Goal: Task Accomplishment & Management: Manage account settings

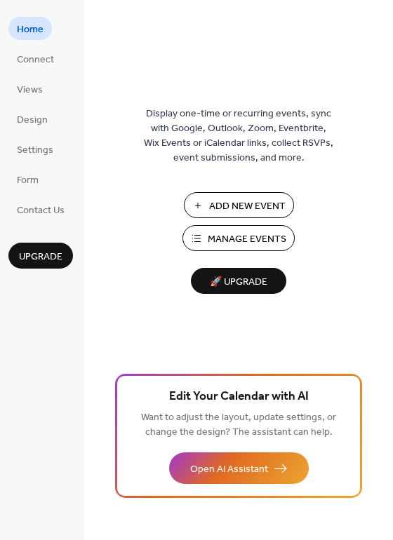
click at [229, 239] on span "Manage Events" at bounding box center [246, 239] width 79 height 15
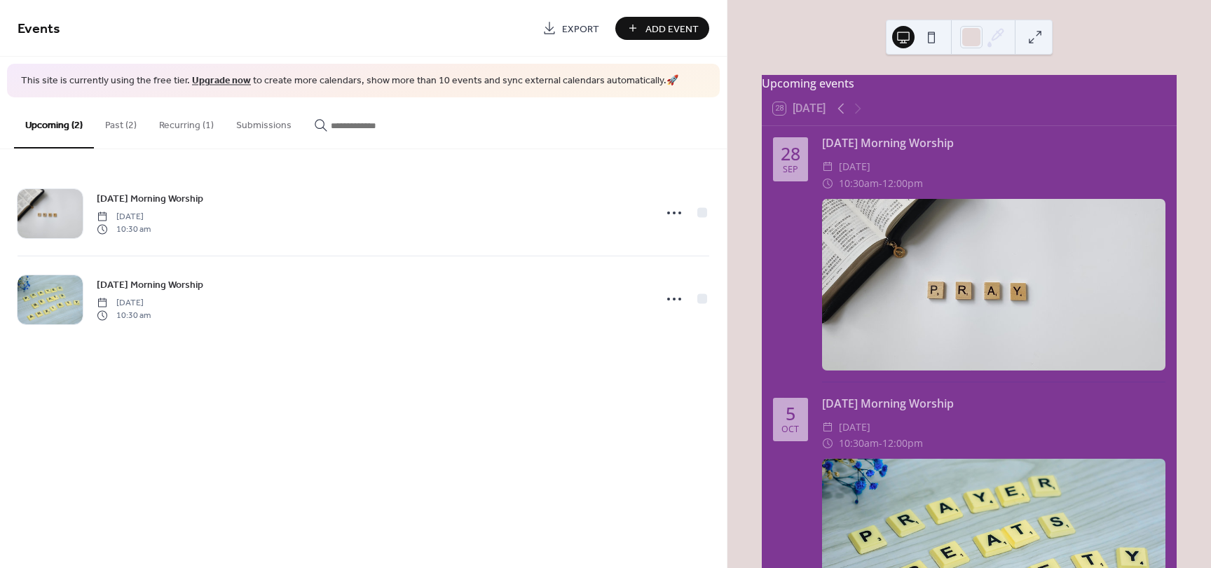
click at [125, 126] on button "Past (2)" at bounding box center [121, 122] width 54 height 50
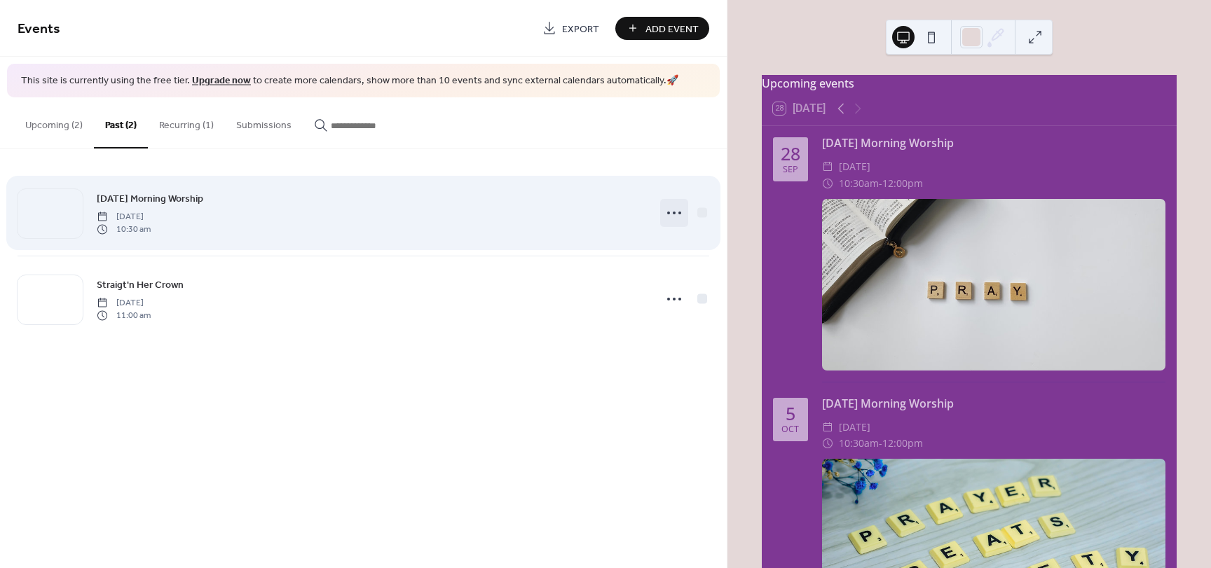
click at [668, 212] on circle at bounding box center [668, 213] width 3 height 3
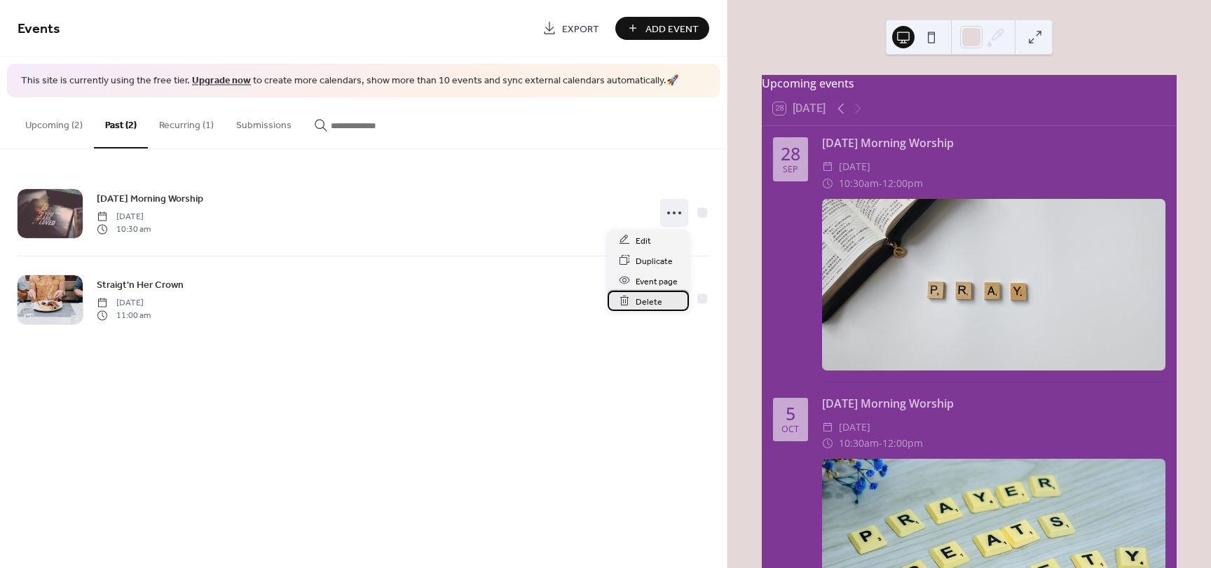
click at [647, 305] on span "Delete" at bounding box center [649, 301] width 27 height 15
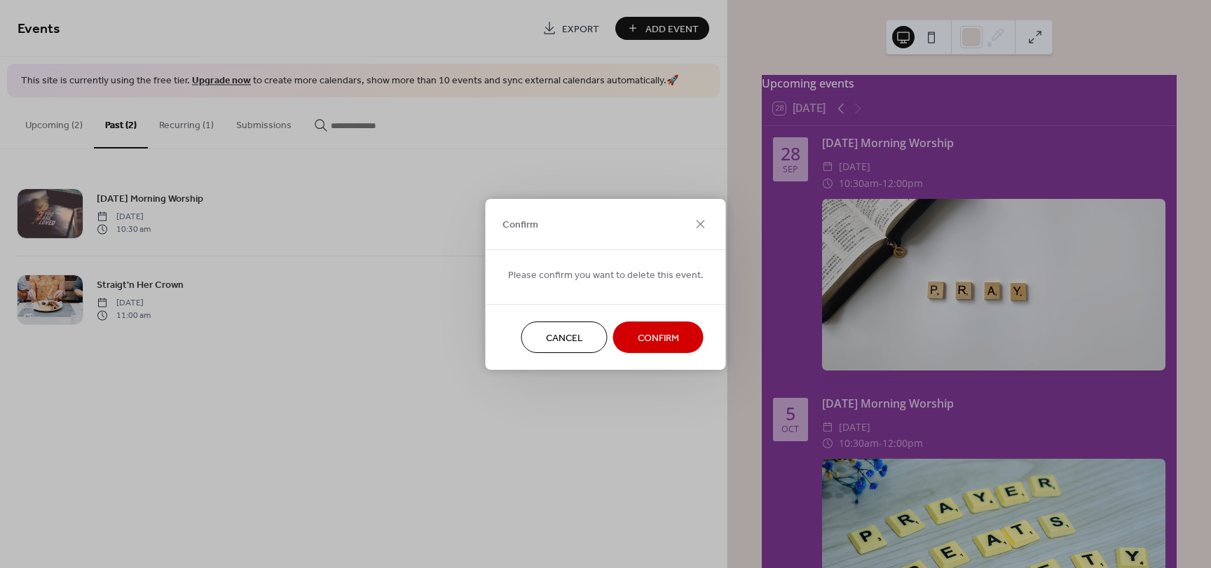
click at [648, 337] on span "Confirm" at bounding box center [658, 338] width 41 height 15
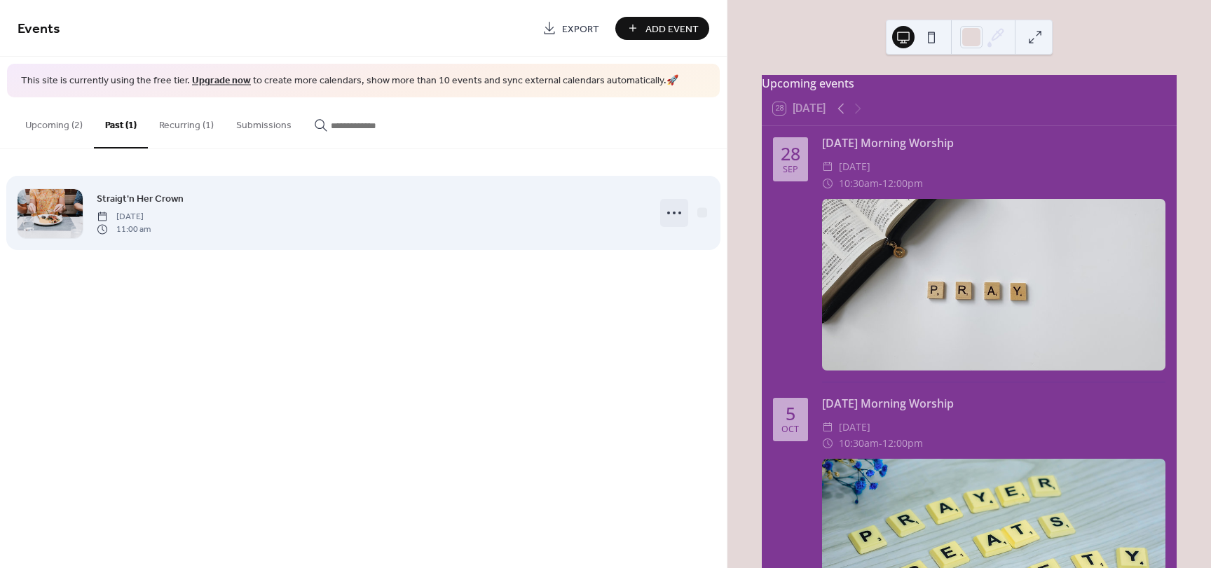
click at [672, 210] on icon at bounding box center [674, 213] width 22 height 22
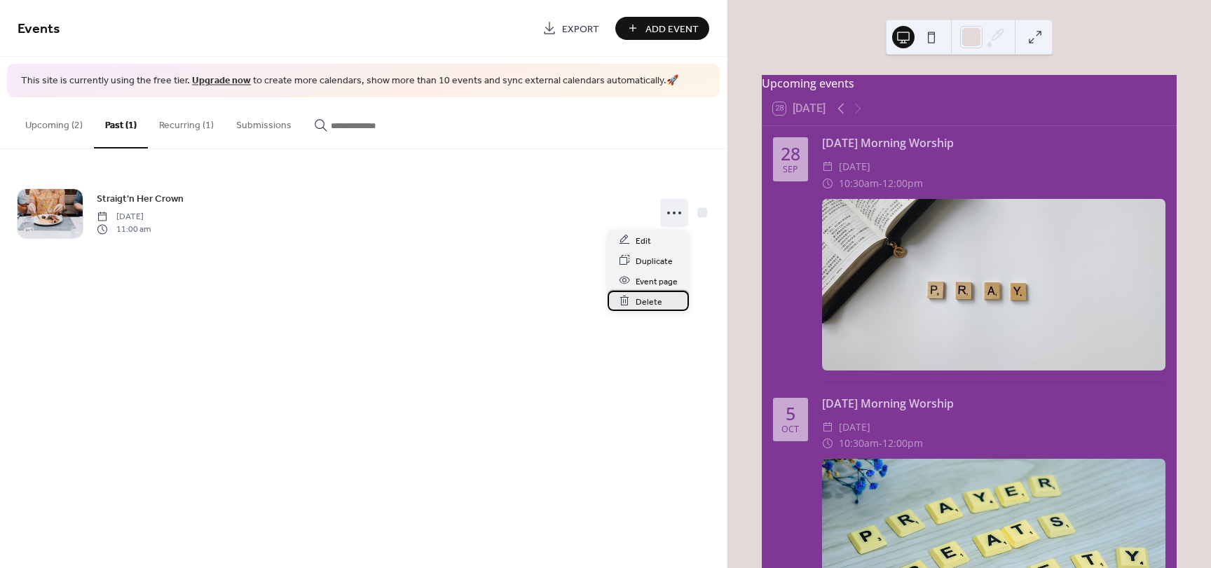
click at [649, 306] on span "Delete" at bounding box center [649, 301] width 27 height 15
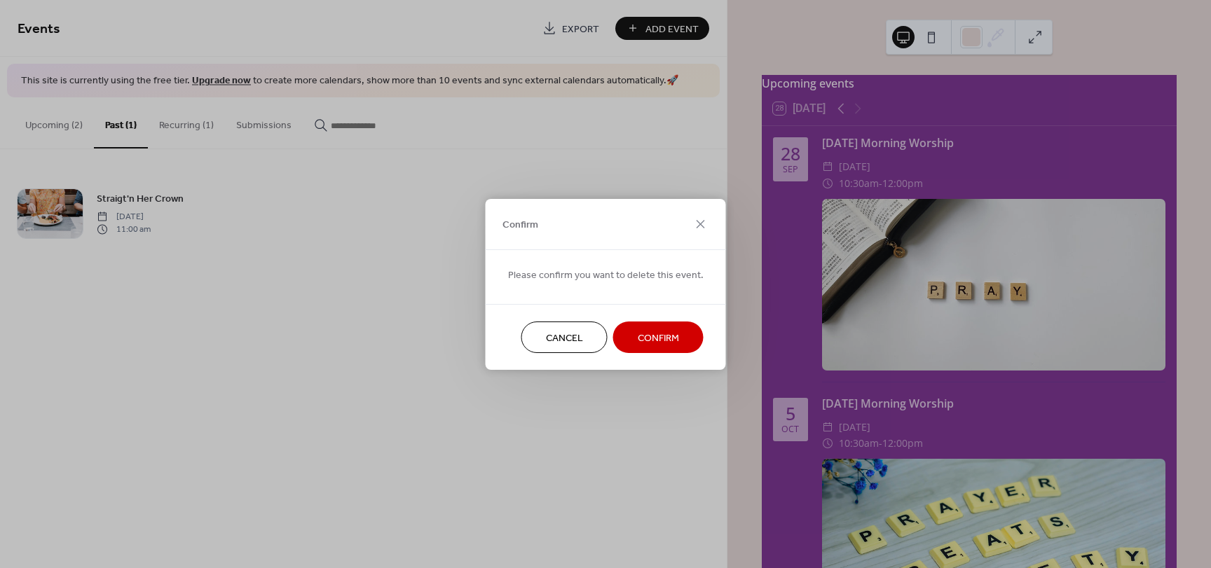
click at [648, 339] on span "Confirm" at bounding box center [658, 338] width 41 height 15
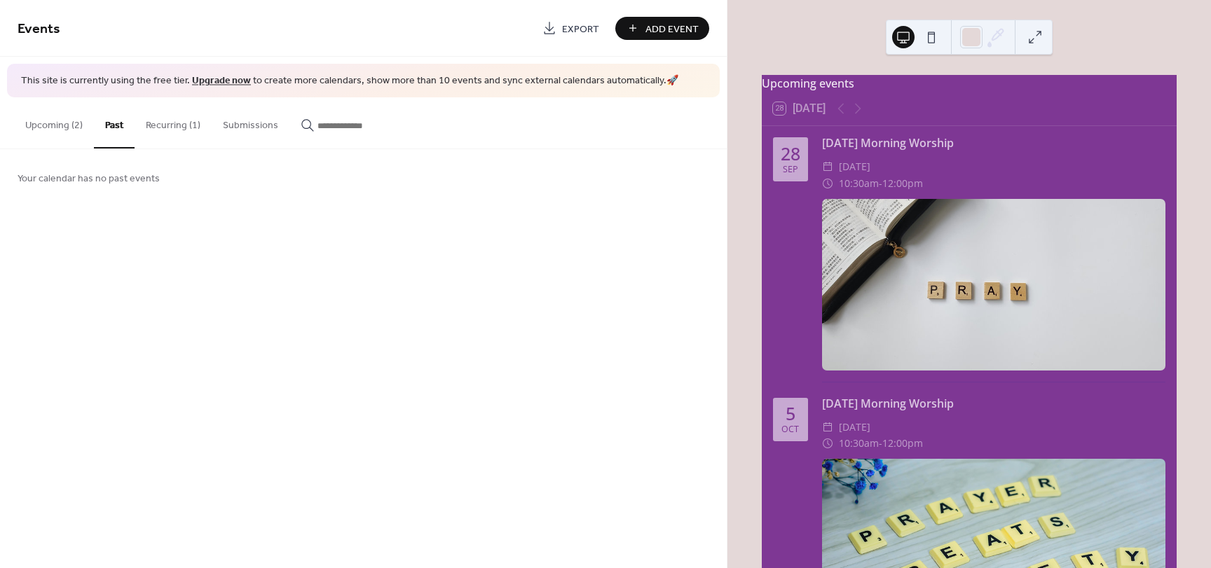
click at [175, 130] on button "Recurring (1)" at bounding box center [173, 122] width 77 height 50
click at [54, 123] on button "Upcoming (2)" at bounding box center [54, 122] width 80 height 50
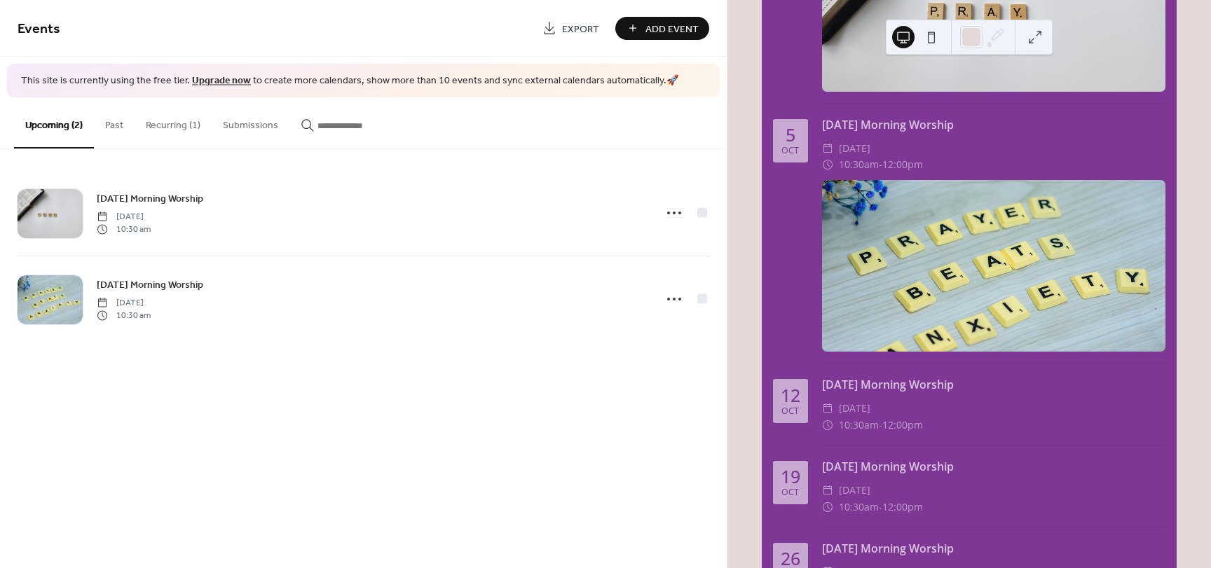
scroll to position [350, 0]
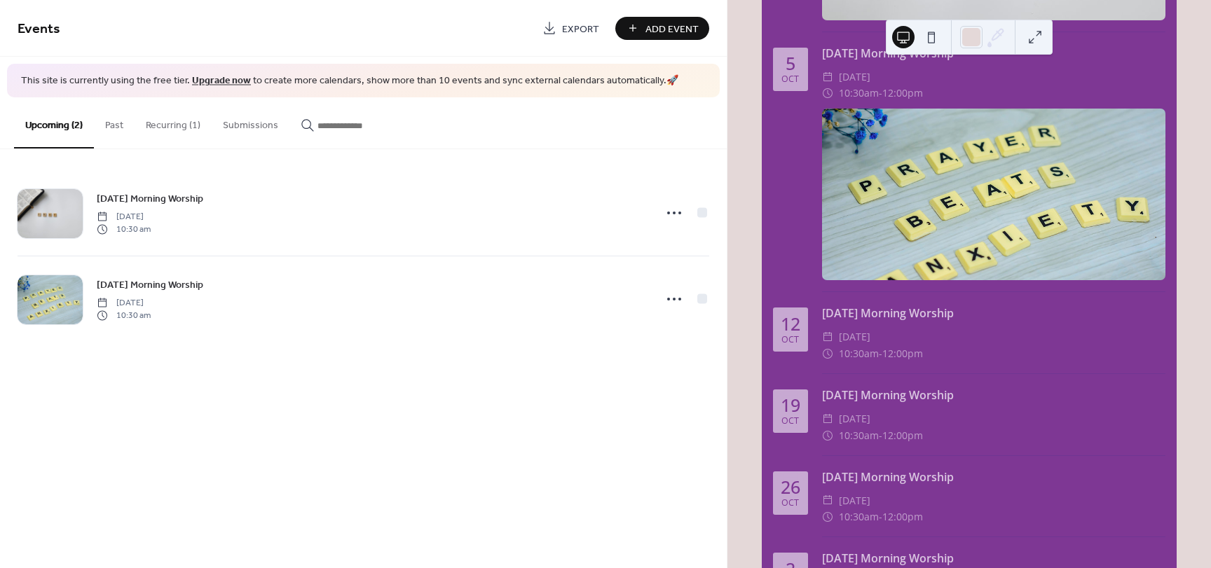
click at [646, 28] on button "Add Event" at bounding box center [662, 28] width 94 height 23
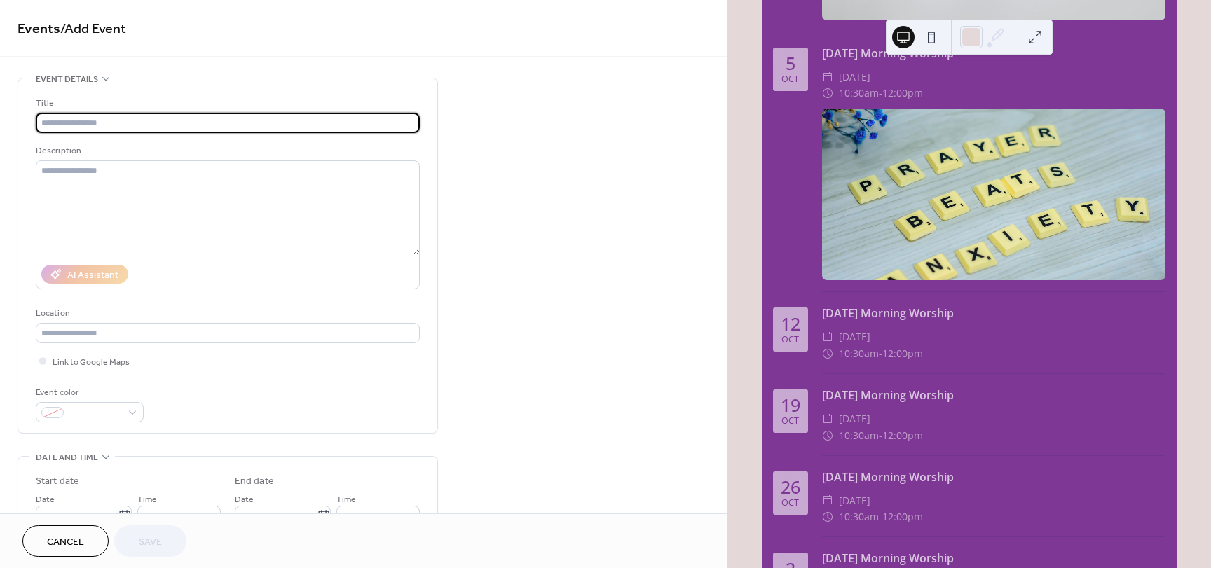
click at [63, 127] on input "text" at bounding box center [228, 123] width 384 height 20
type input "*"
type input "**********"
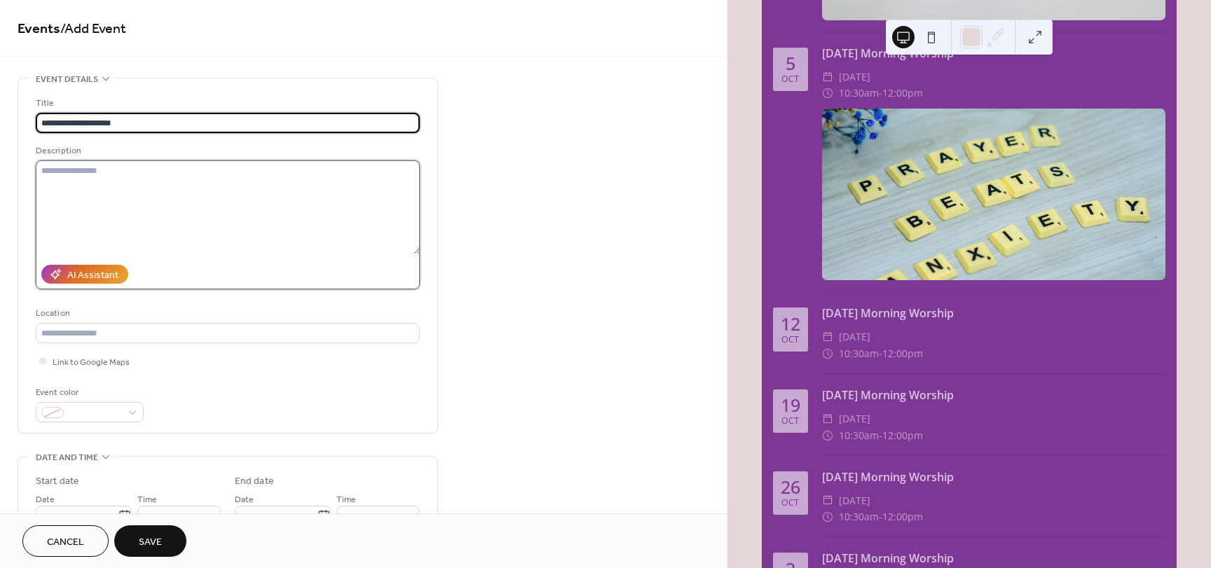
click at [98, 162] on textarea at bounding box center [228, 208] width 384 height 94
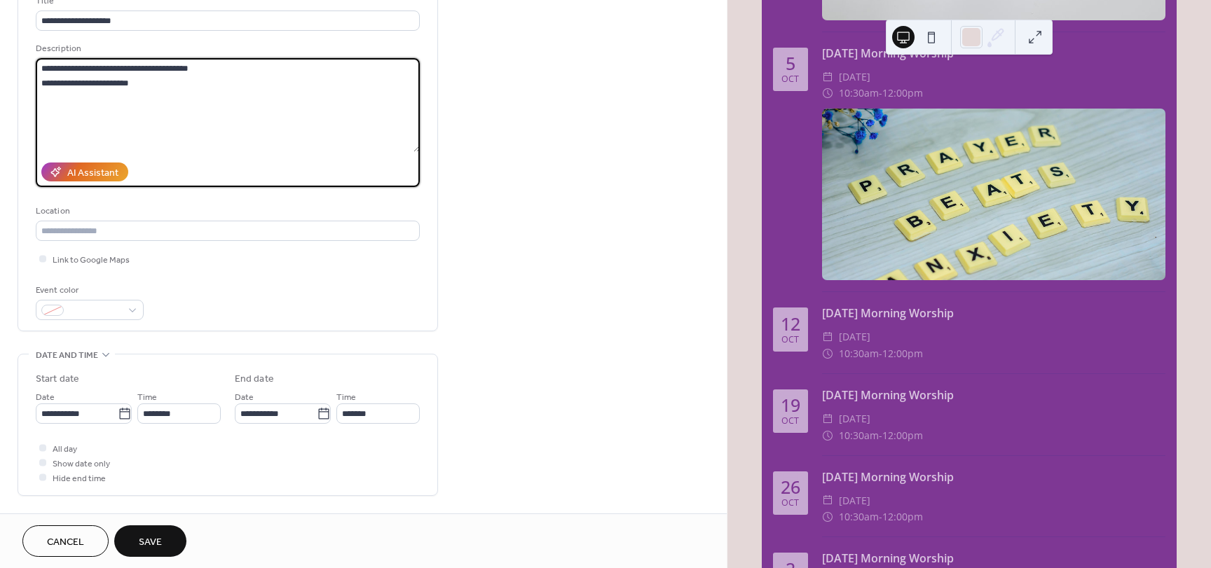
scroll to position [140, 0]
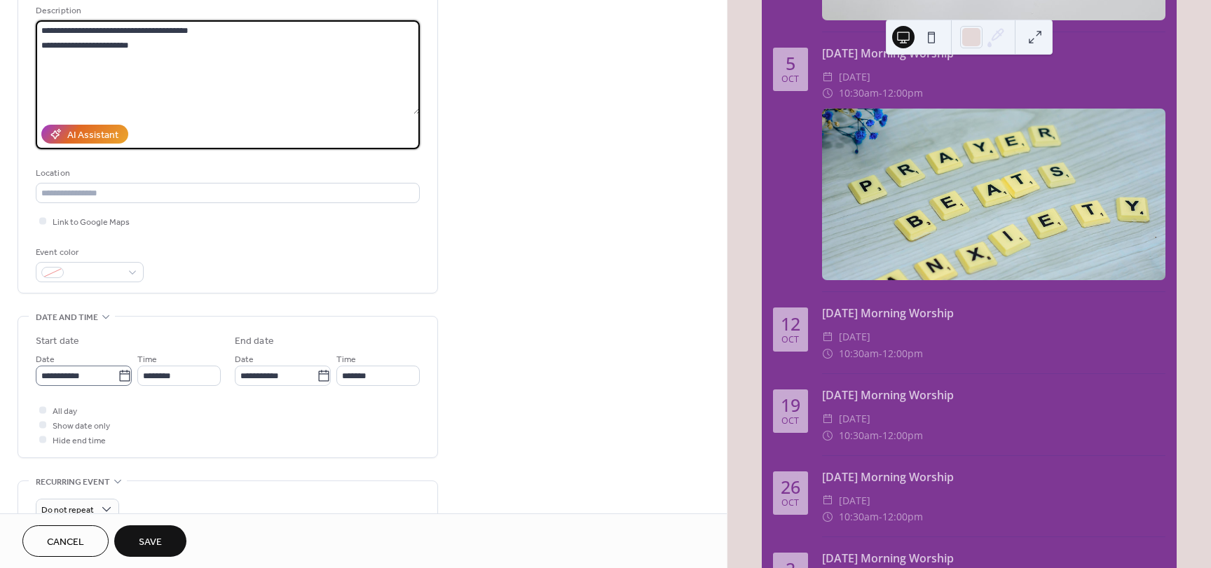
type textarea "**********"
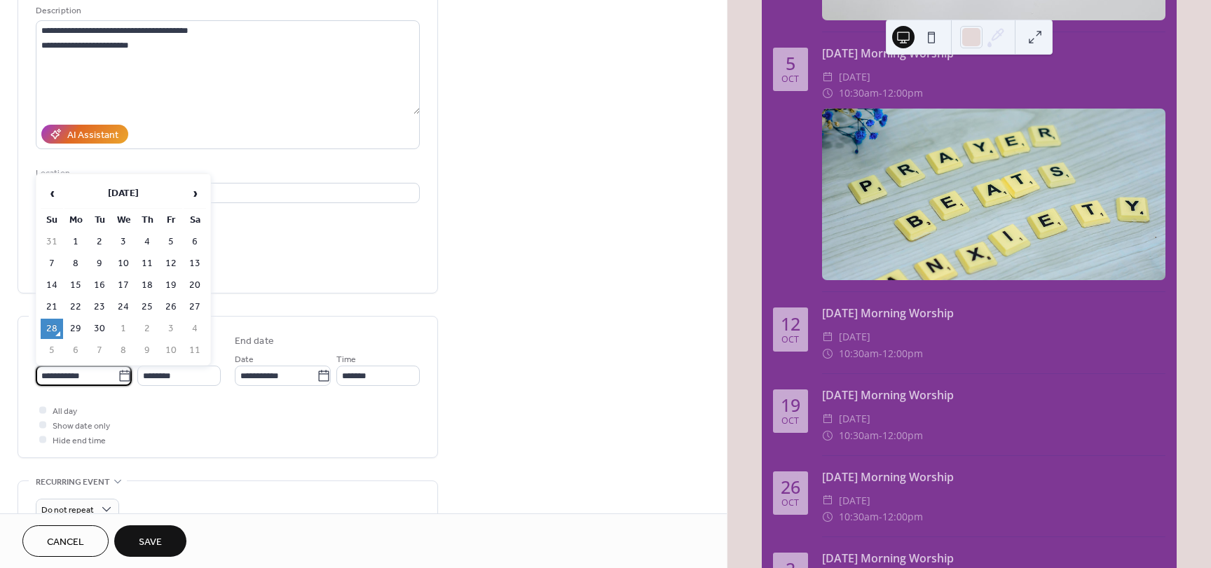
click at [73, 380] on input "**********" at bounding box center [77, 376] width 82 height 20
click at [195, 199] on span "›" at bounding box center [194, 193] width 21 height 28
click at [189, 285] on td "18" at bounding box center [195, 285] width 22 height 20
type input "**********"
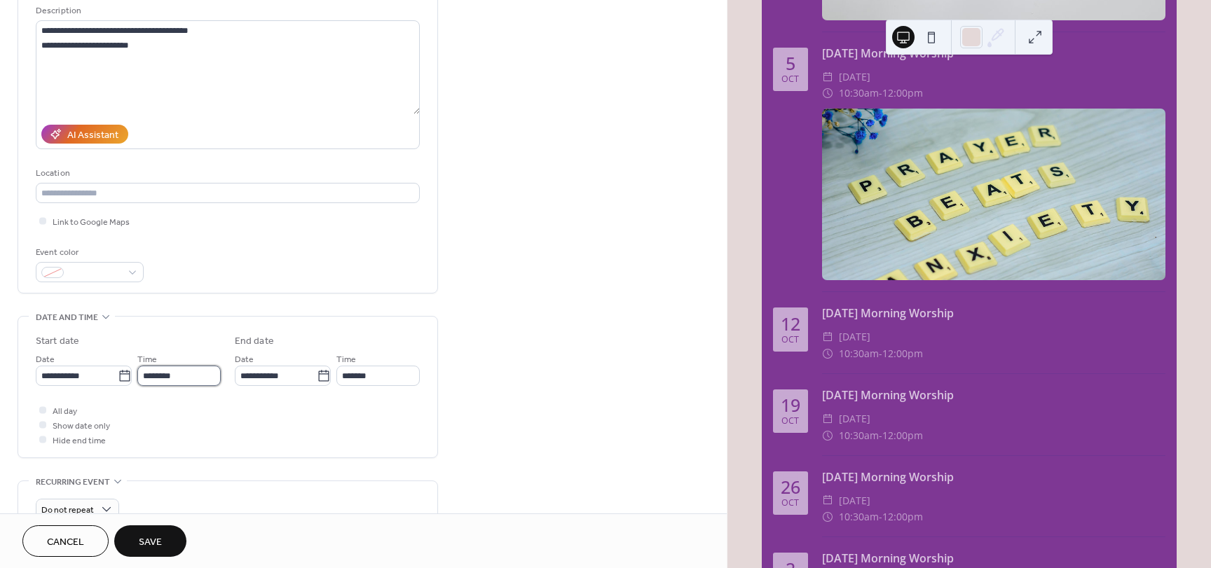
click at [179, 373] on input "********" at bounding box center [178, 376] width 83 height 20
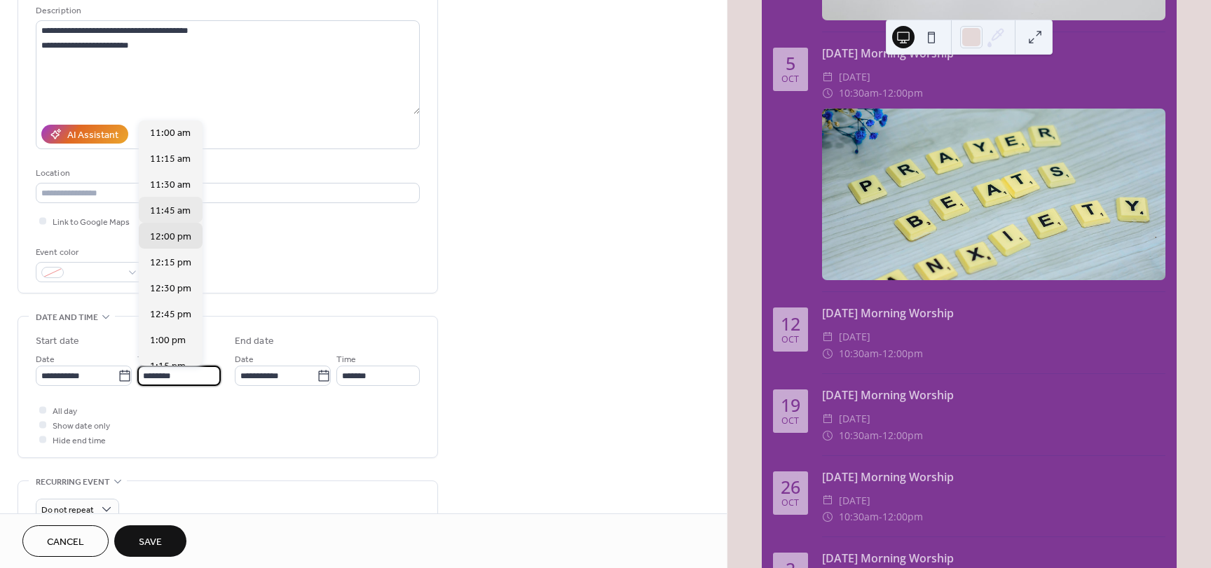
scroll to position [1105, 0]
click at [170, 171] on span "11:00 am" at bounding box center [170, 171] width 41 height 15
type input "********"
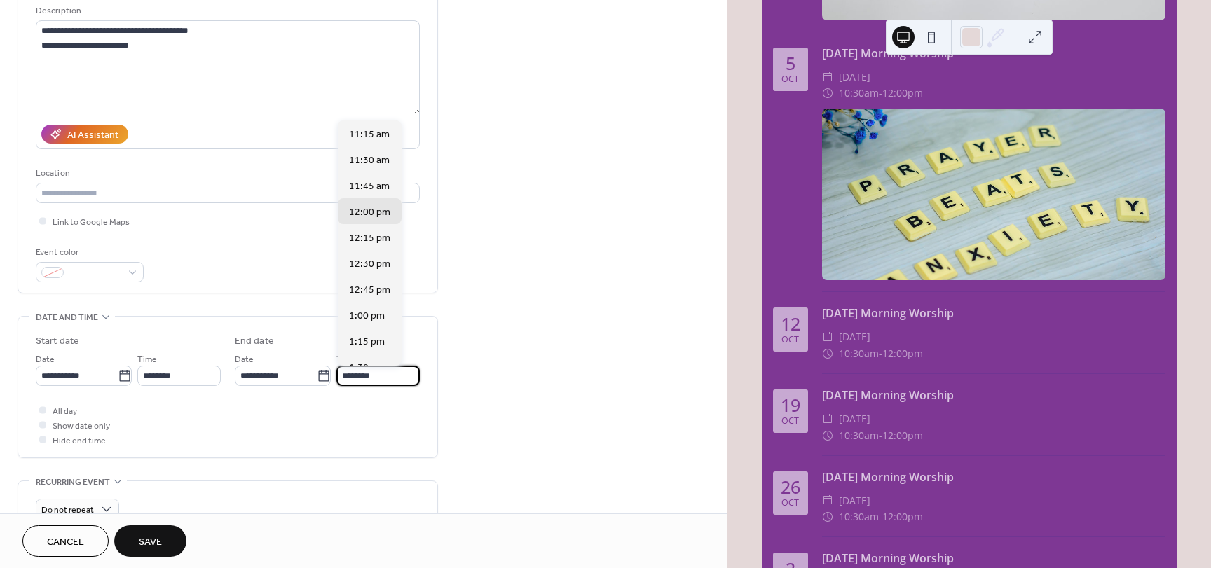
click at [356, 376] on input "********" at bounding box center [377, 376] width 83 height 20
click at [357, 318] on span "1:00 pm" at bounding box center [367, 316] width 36 height 15
type input "*******"
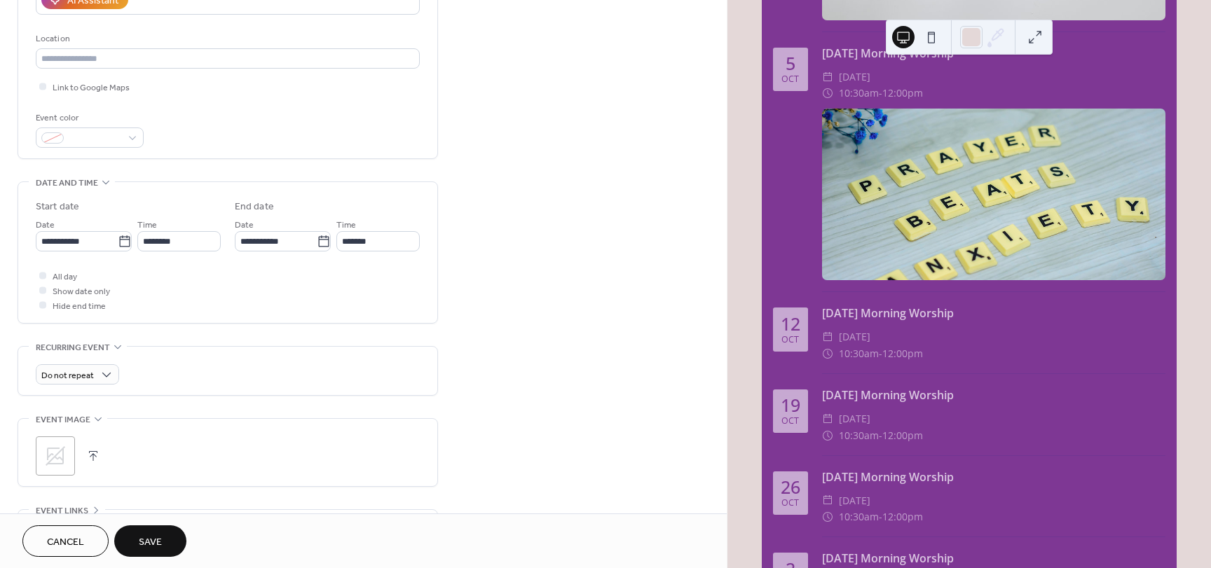
scroll to position [280, 0]
click at [53, 451] on icon at bounding box center [55, 450] width 22 height 22
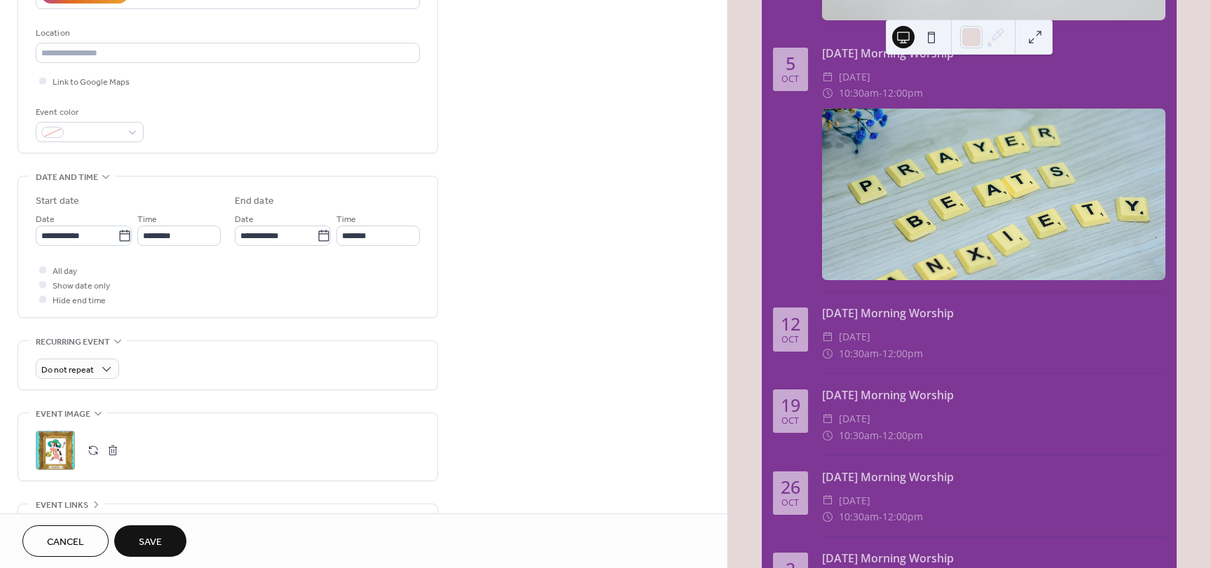
click at [153, 538] on span "Save" at bounding box center [150, 542] width 23 height 15
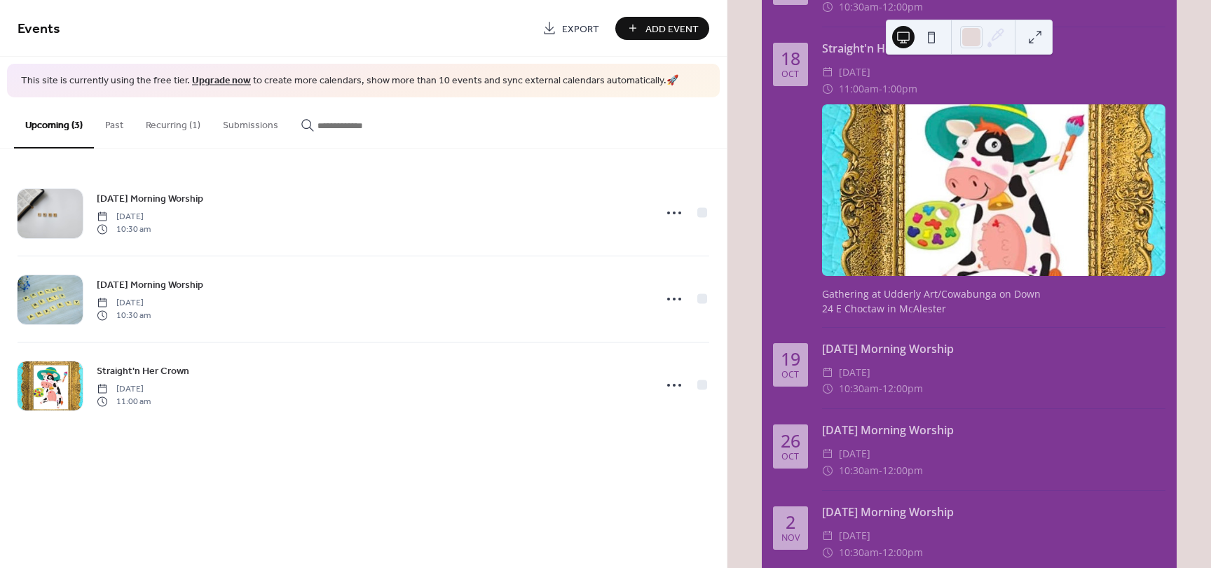
scroll to position [701, 0]
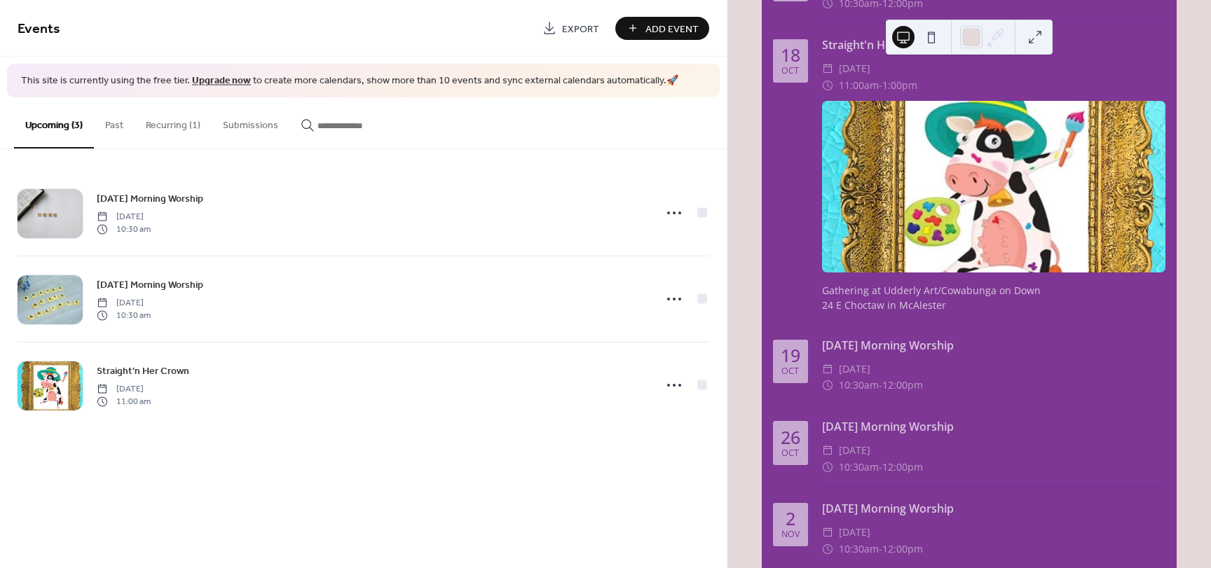
click at [871, 377] on span "Sunday, October 19, 2025" at bounding box center [855, 369] width 32 height 17
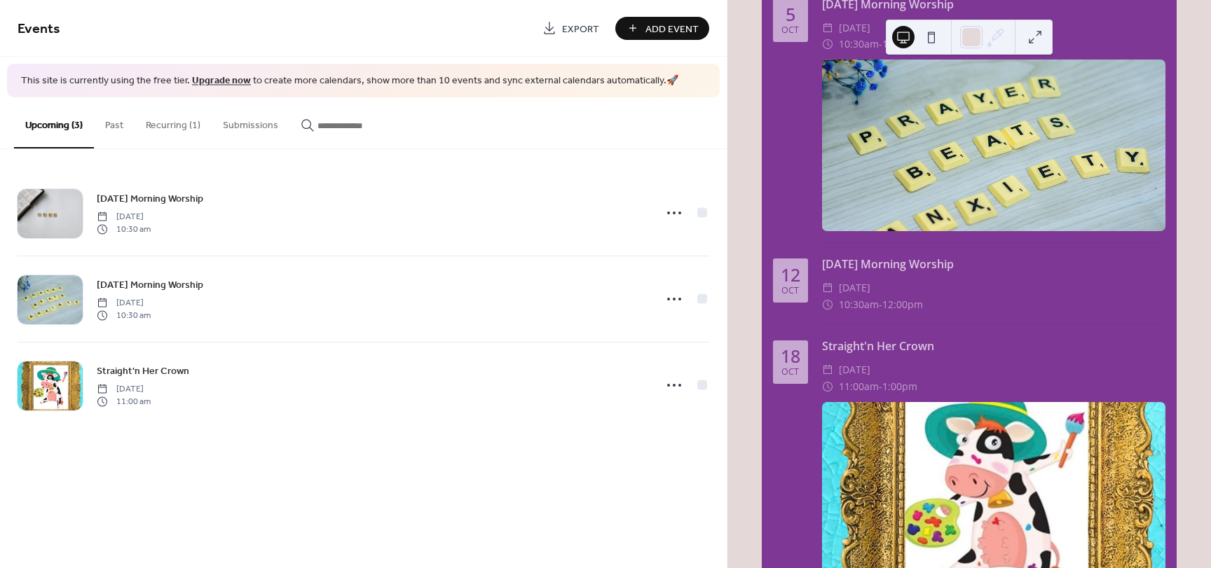
scroll to position [350, 0]
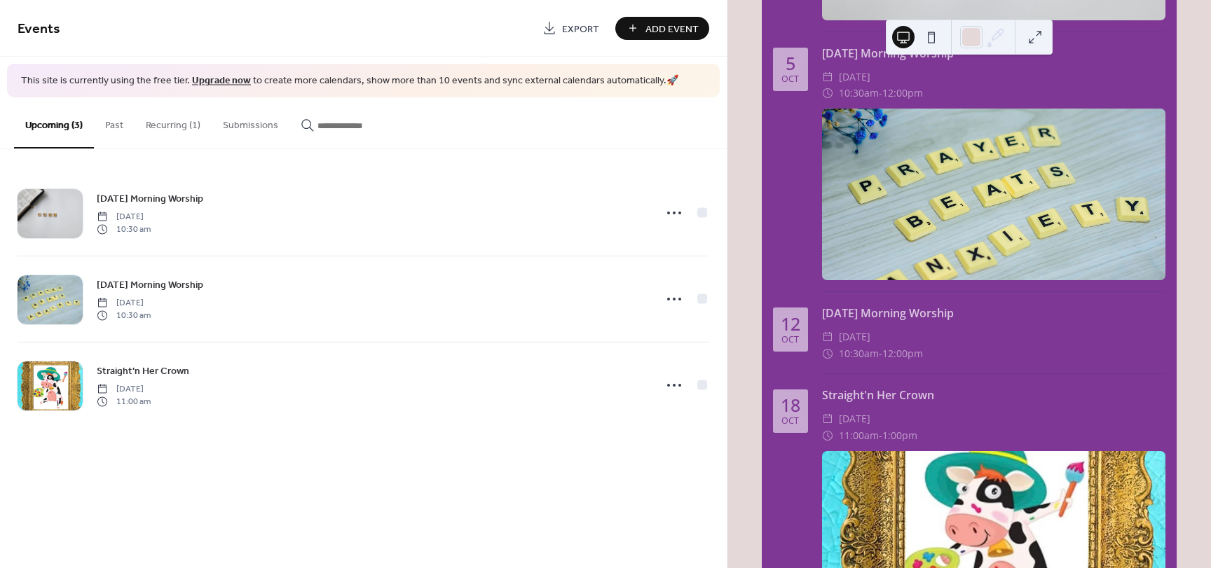
click at [636, 32] on button "Add Event" at bounding box center [662, 28] width 94 height 23
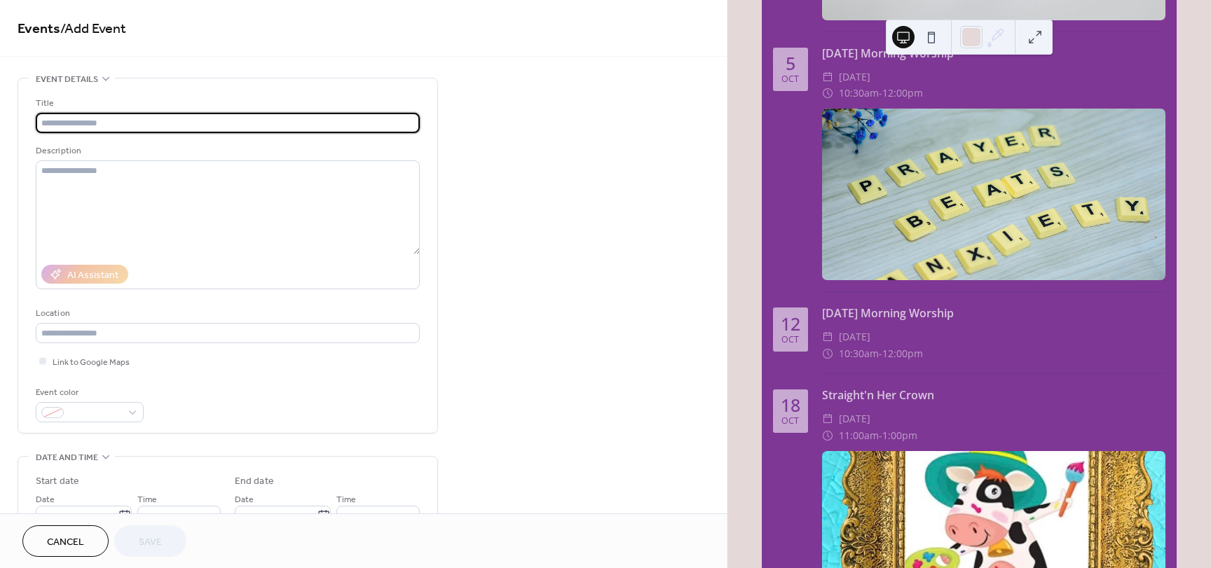
click at [106, 125] on input "text" at bounding box center [228, 123] width 384 height 20
type input "*"
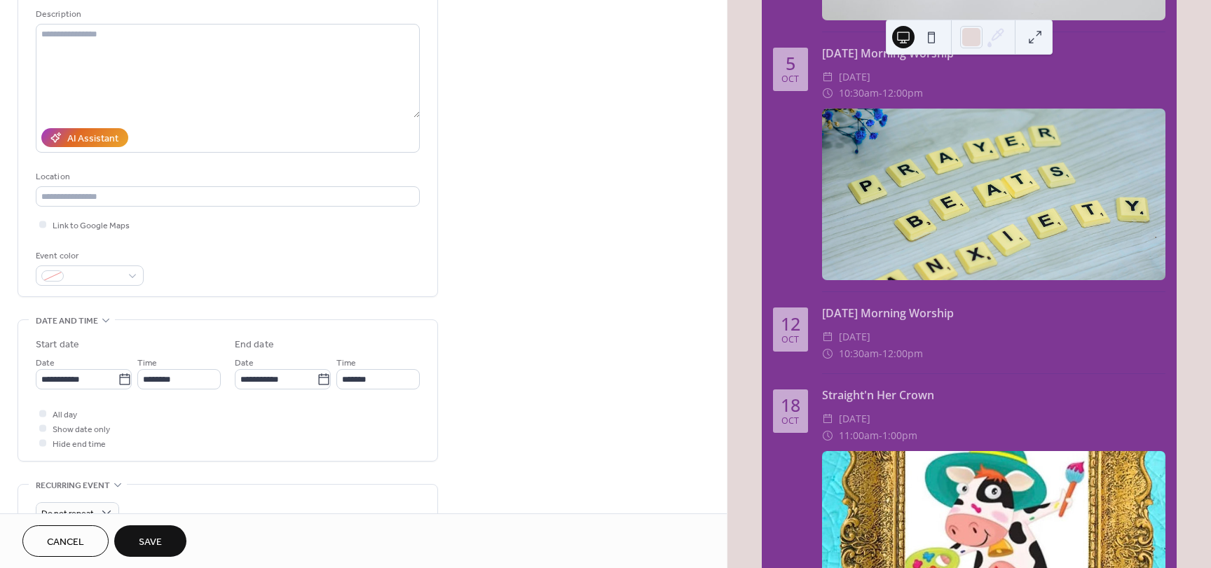
scroll to position [140, 0]
type input "**********"
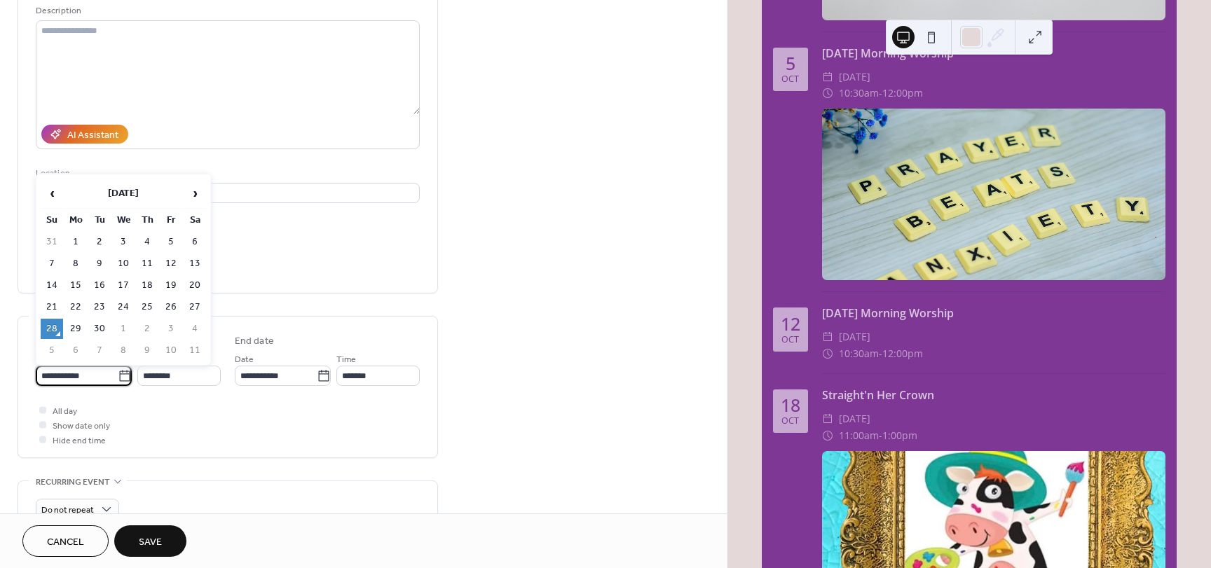
click at [102, 376] on input "**********" at bounding box center [77, 376] width 82 height 20
click at [196, 195] on span "›" at bounding box center [194, 193] width 21 height 28
click at [54, 288] on td "12" at bounding box center [52, 285] width 22 height 20
type input "**********"
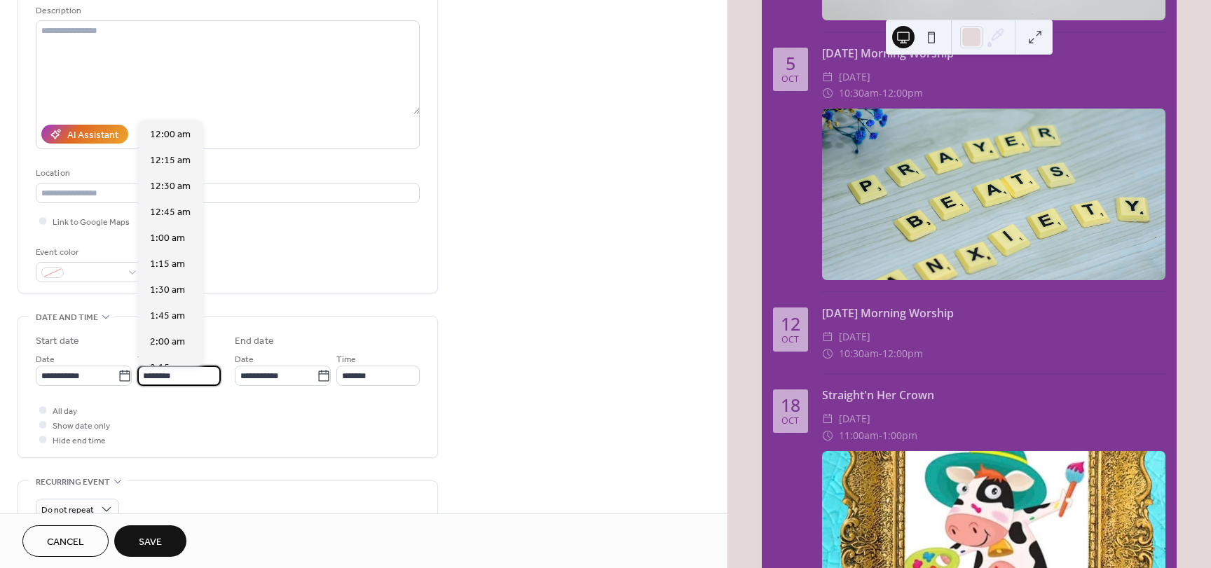
click at [156, 372] on input "********" at bounding box center [178, 376] width 83 height 20
click at [166, 189] on span "10:30 am" at bounding box center [170, 189] width 41 height 15
type input "********"
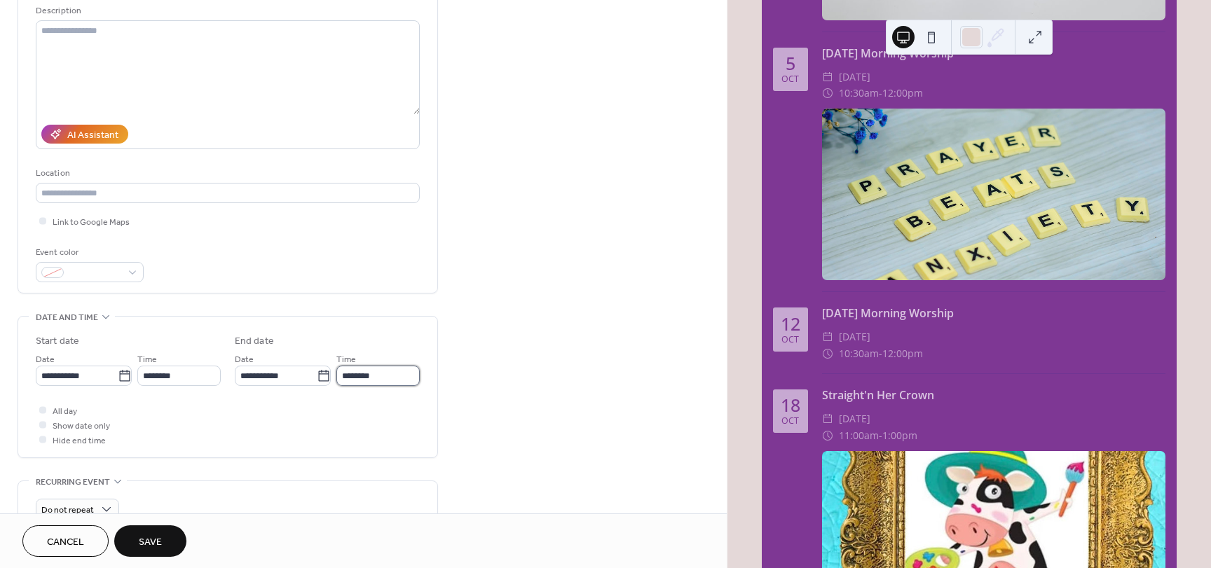
click at [364, 374] on input "********" at bounding box center [377, 376] width 83 height 20
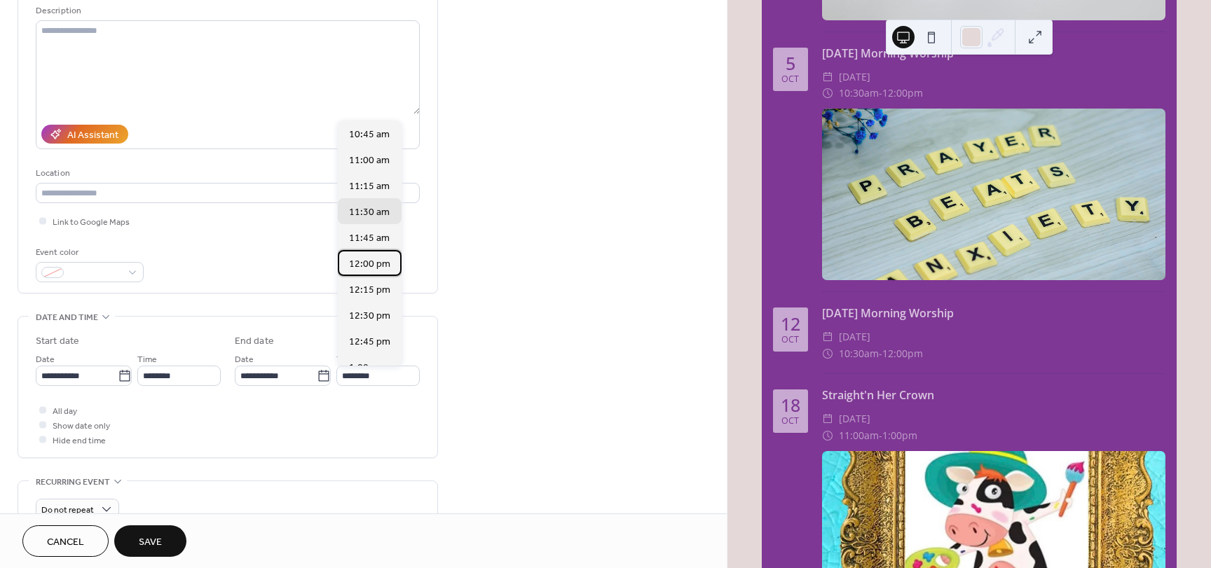
click at [356, 266] on span "12:00 pm" at bounding box center [369, 264] width 41 height 15
type input "********"
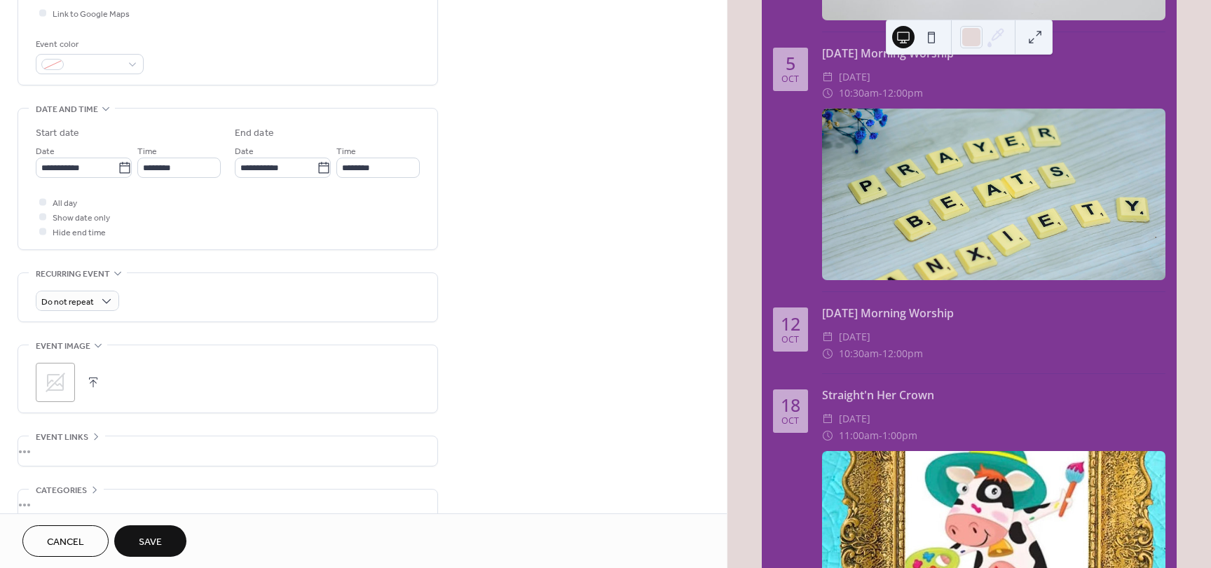
scroll to position [350, 0]
click at [53, 383] on icon at bounding box center [56, 381] width 20 height 20
click at [164, 540] on button "Save" at bounding box center [150, 542] width 72 height 32
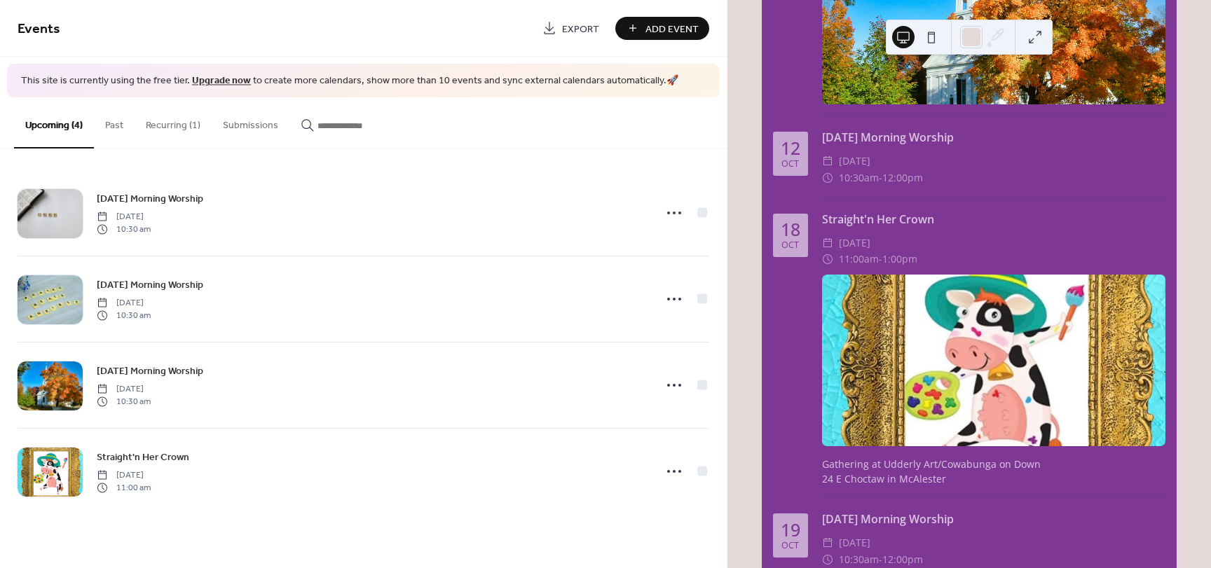
scroll to position [631, 0]
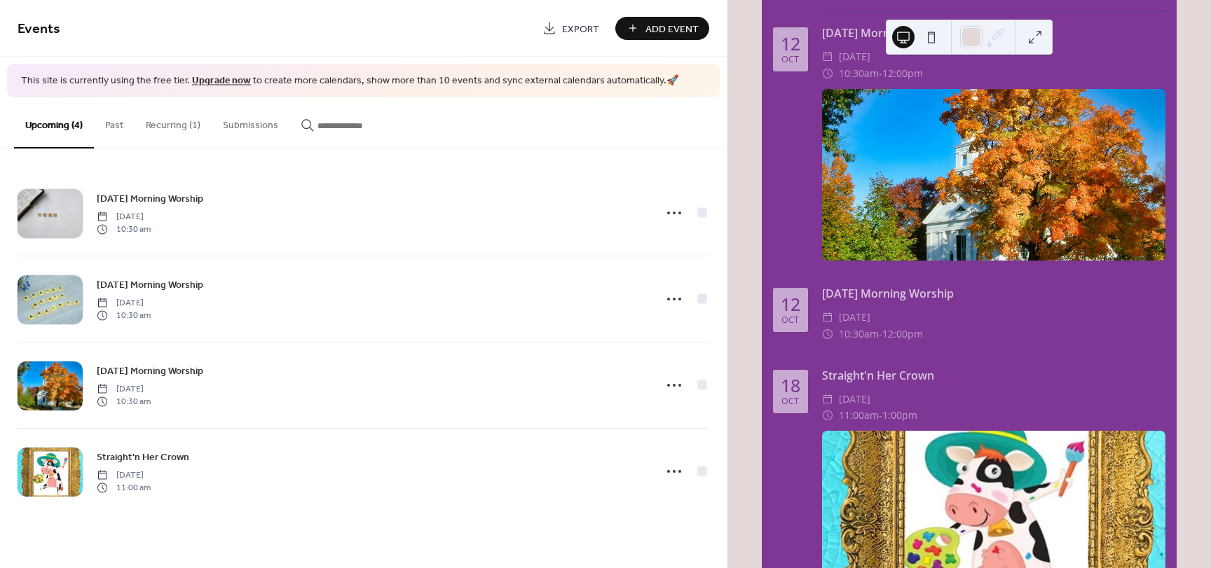
click at [153, 125] on button "Recurring (1)" at bounding box center [173, 122] width 77 height 50
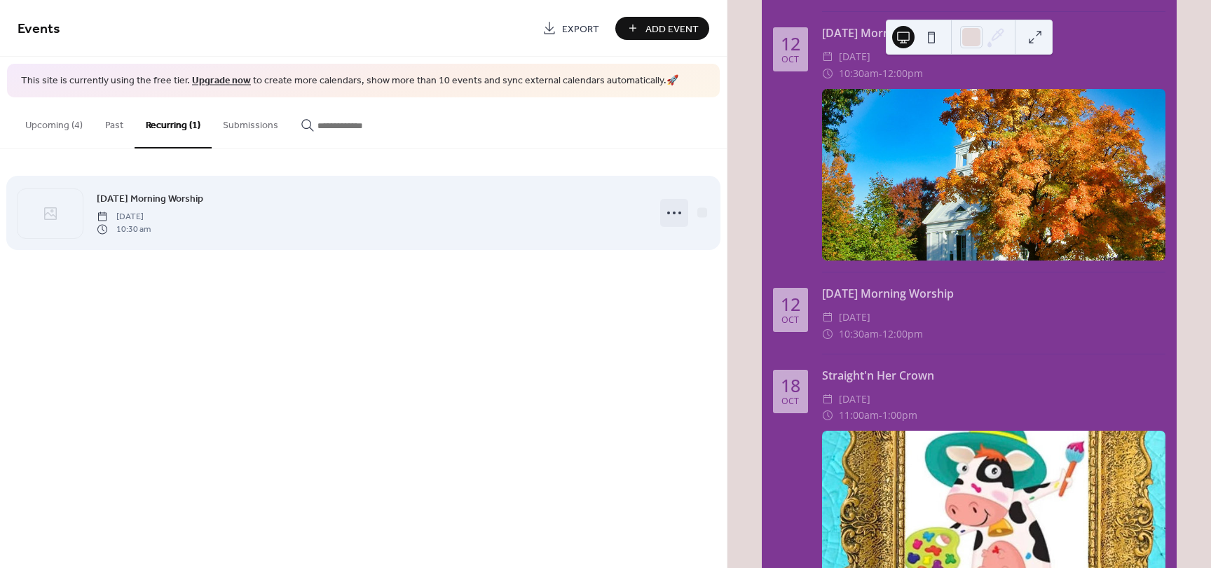
click at [664, 211] on icon at bounding box center [674, 213] width 22 height 22
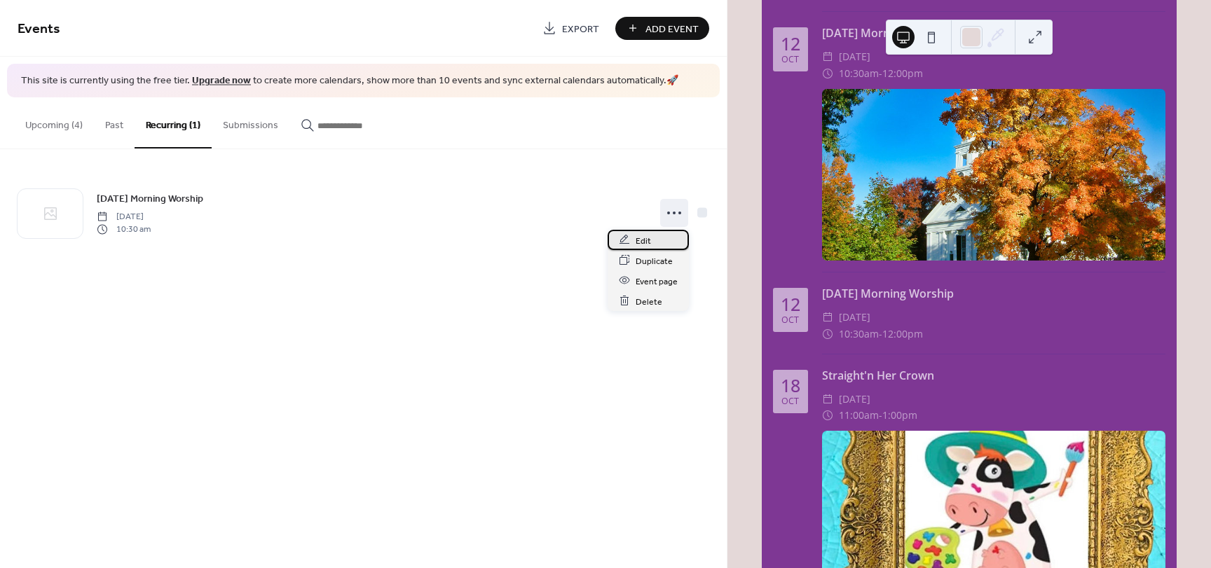
click at [646, 244] on span "Edit" at bounding box center [643, 240] width 15 height 15
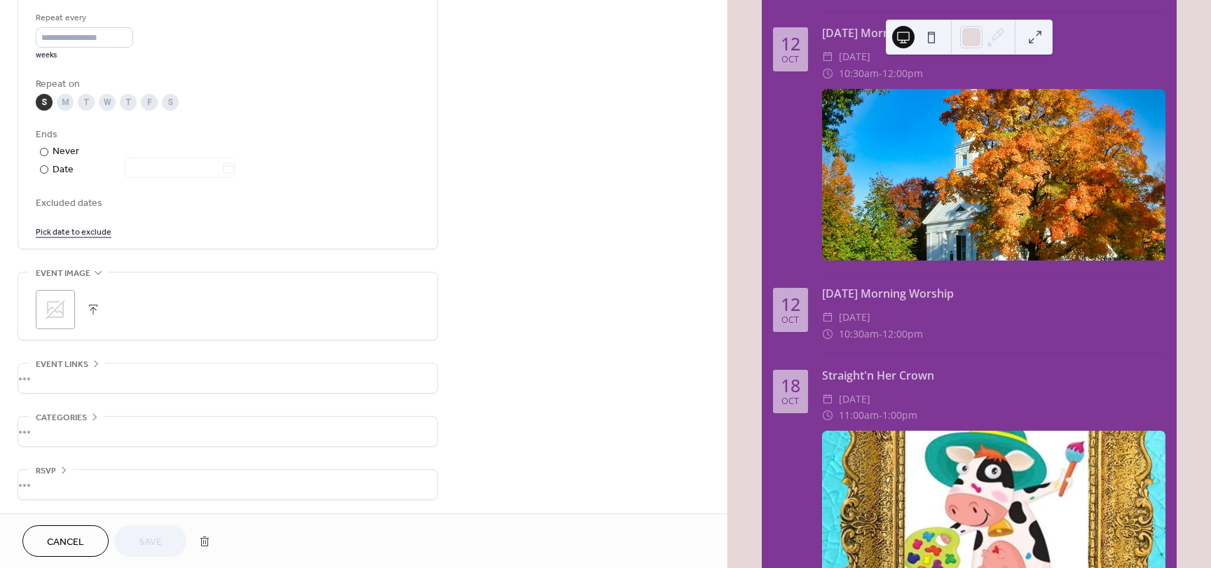
scroll to position [667, 0]
click at [90, 308] on button "button" at bounding box center [93, 309] width 20 height 20
click at [146, 540] on span "Save" at bounding box center [150, 542] width 23 height 15
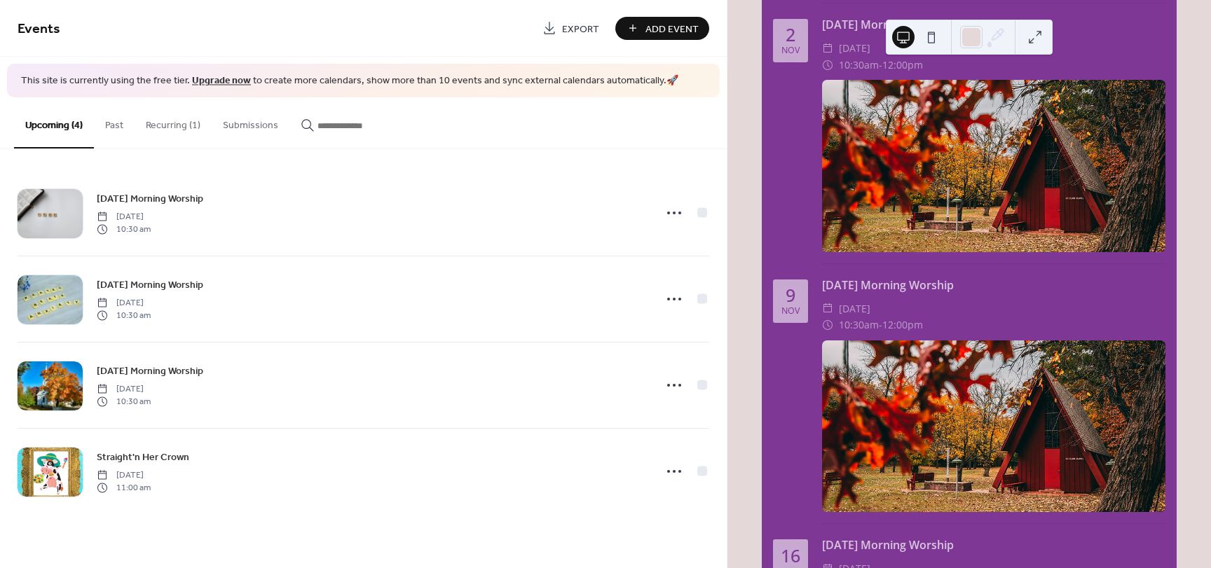
scroll to position [1752, 0]
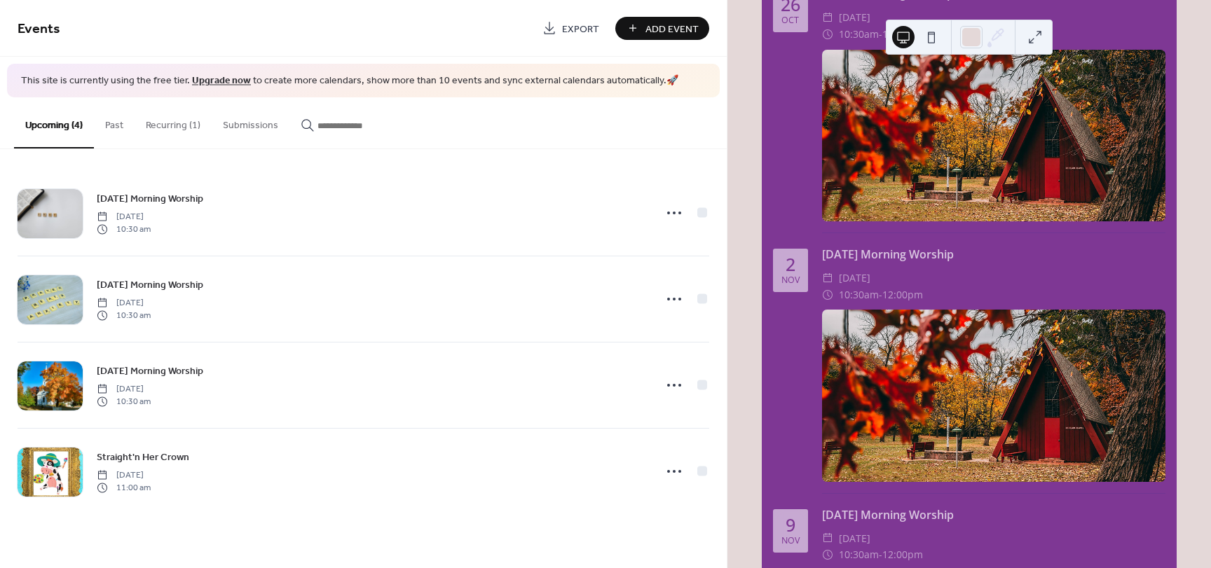
click at [164, 121] on button "Recurring (1)" at bounding box center [173, 122] width 77 height 50
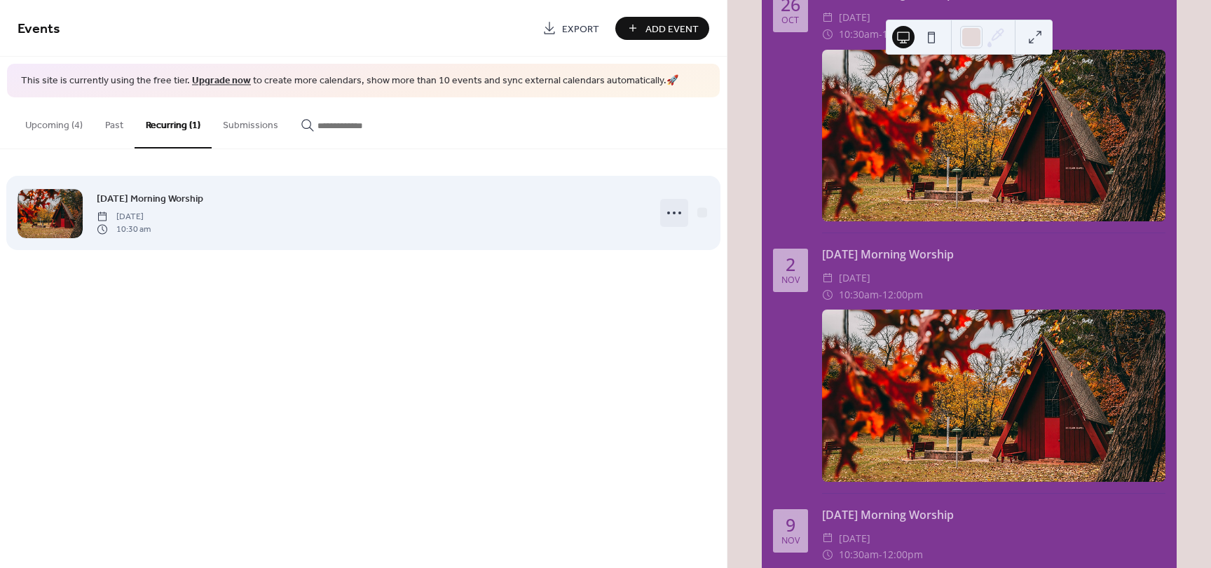
click at [677, 217] on icon at bounding box center [674, 213] width 22 height 22
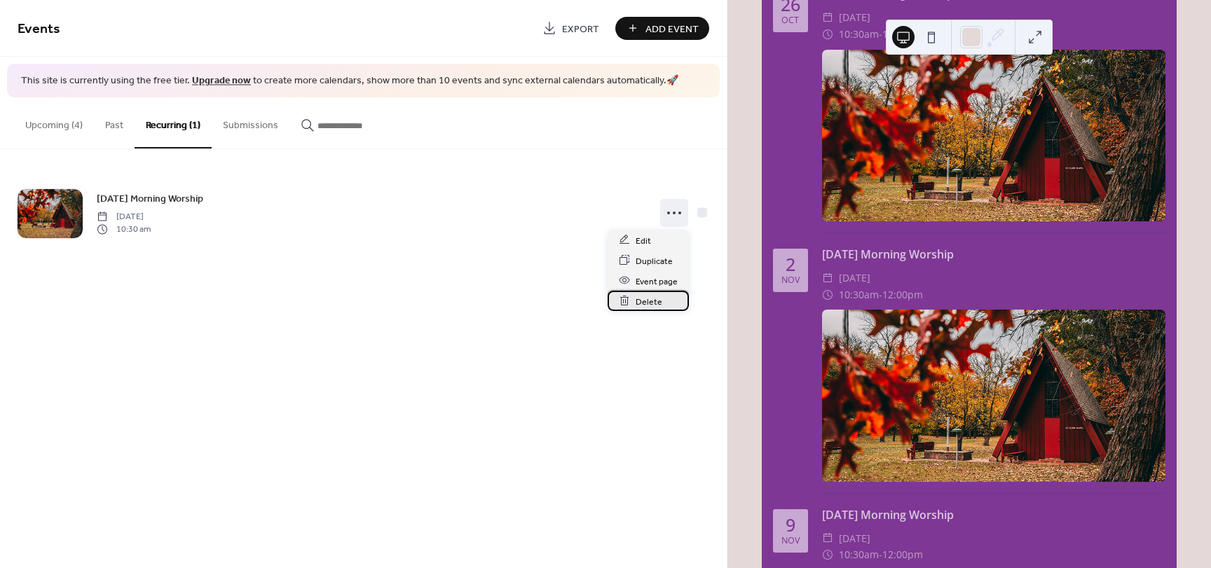
click at [649, 303] on span "Delete" at bounding box center [649, 301] width 27 height 15
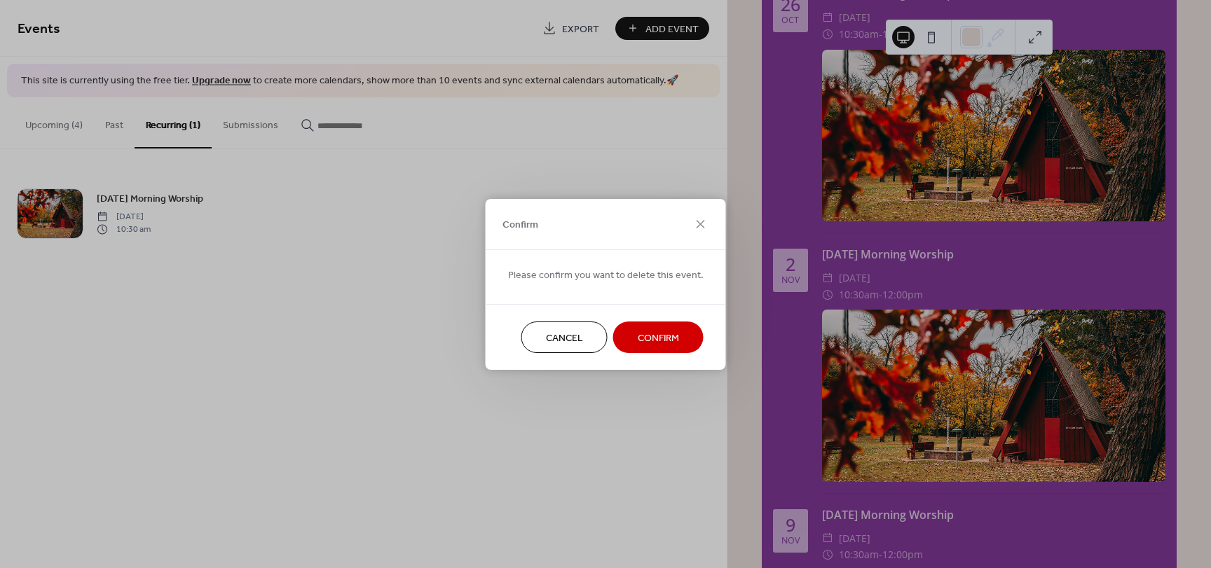
click at [644, 339] on span "Confirm" at bounding box center [658, 338] width 41 height 15
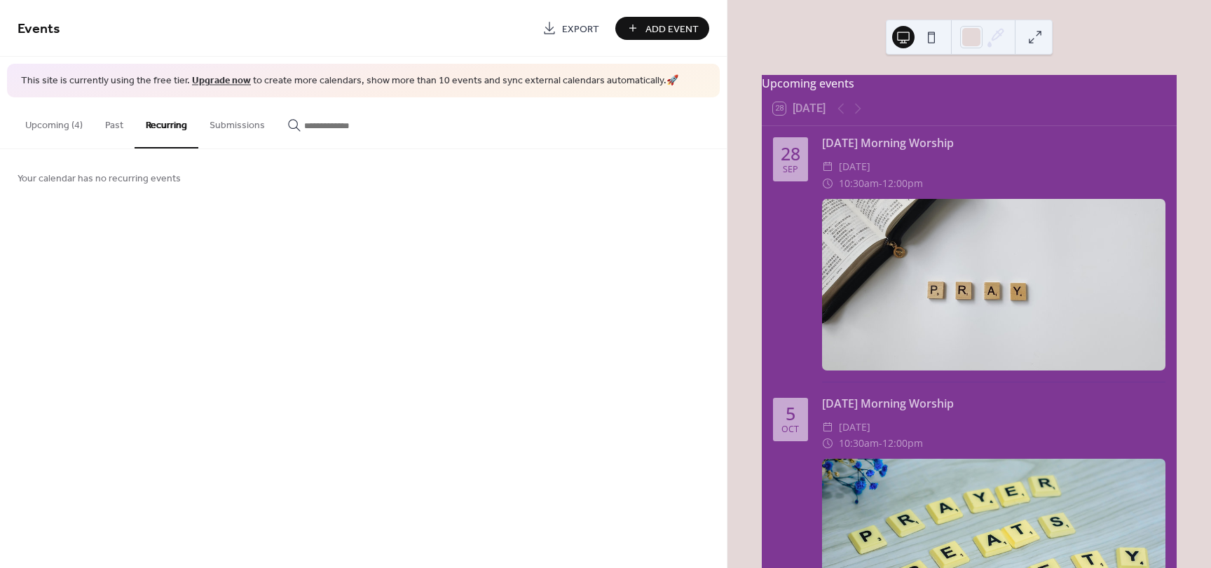
click at [107, 132] on button "Past" at bounding box center [114, 122] width 41 height 50
click at [63, 128] on button "Upcoming (4)" at bounding box center [54, 122] width 80 height 50
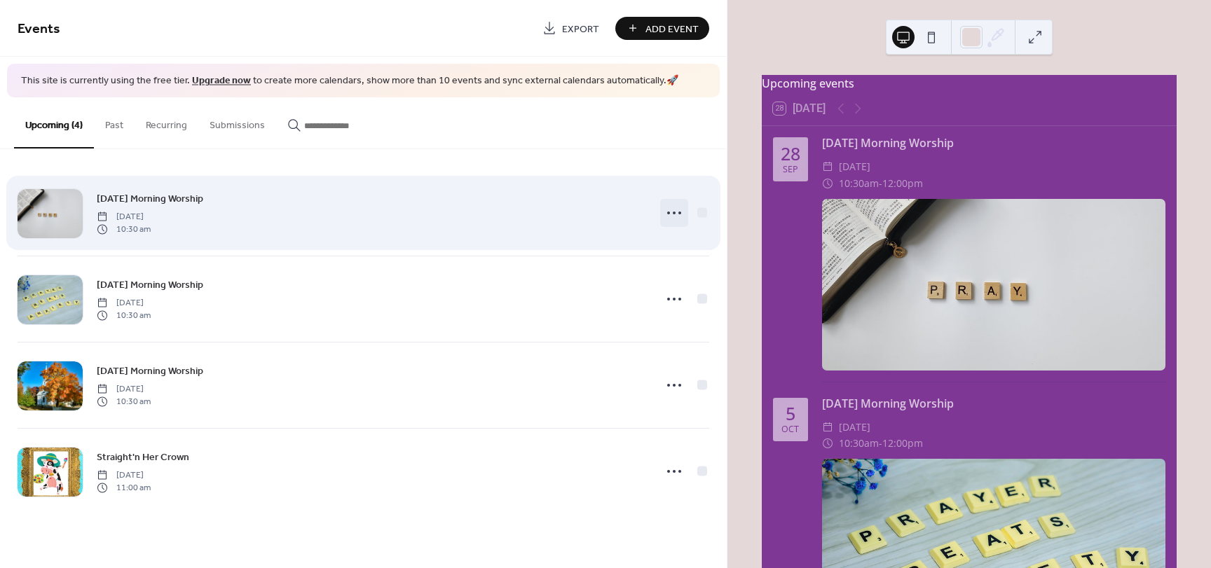
click at [671, 217] on icon at bounding box center [674, 213] width 22 height 22
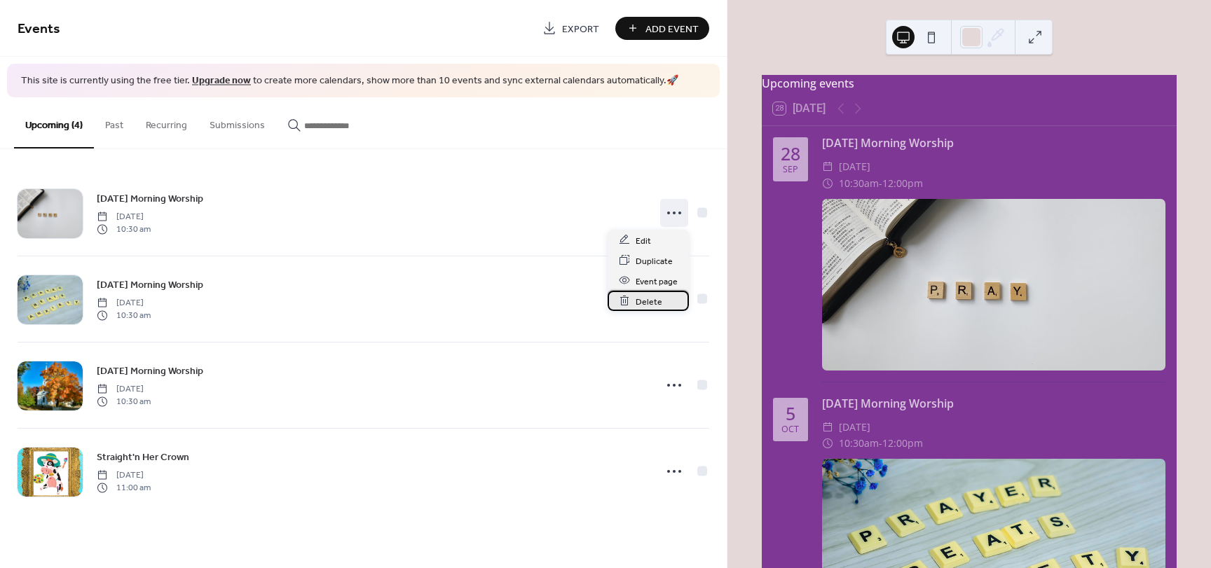
click at [653, 308] on span "Delete" at bounding box center [649, 301] width 27 height 15
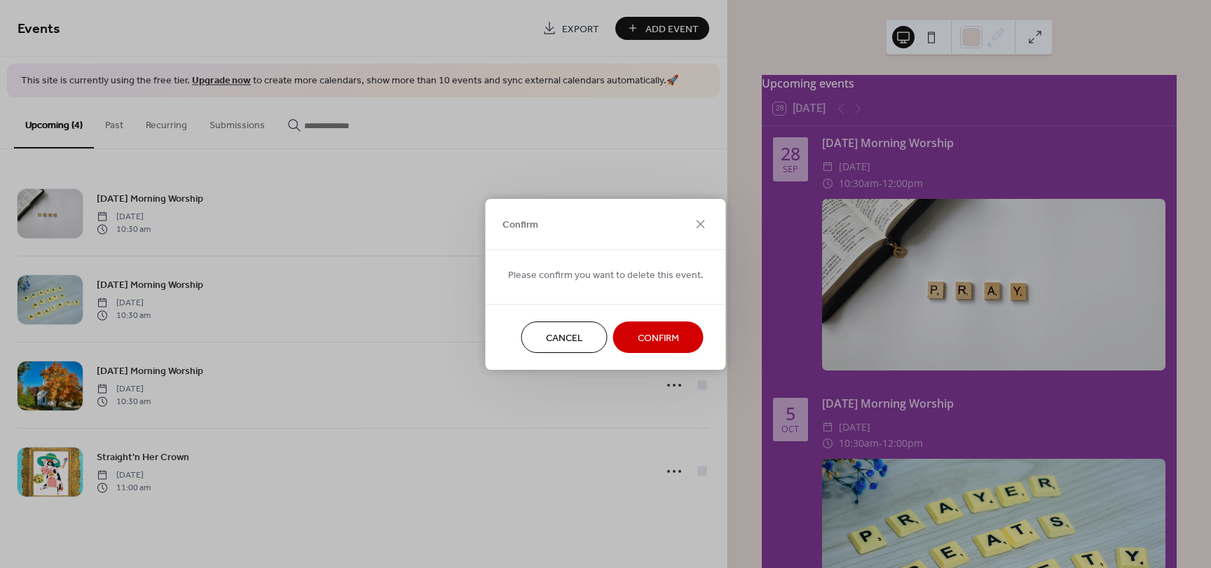
click at [638, 339] on span "Confirm" at bounding box center [658, 338] width 41 height 15
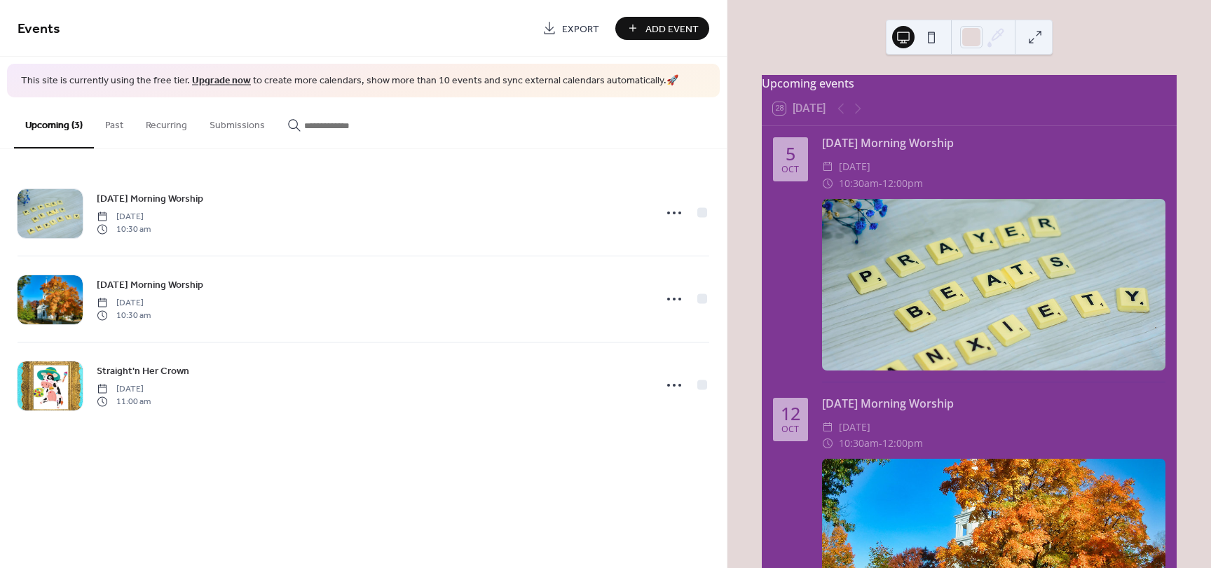
click at [653, 34] on span "Add Event" at bounding box center [672, 29] width 53 height 15
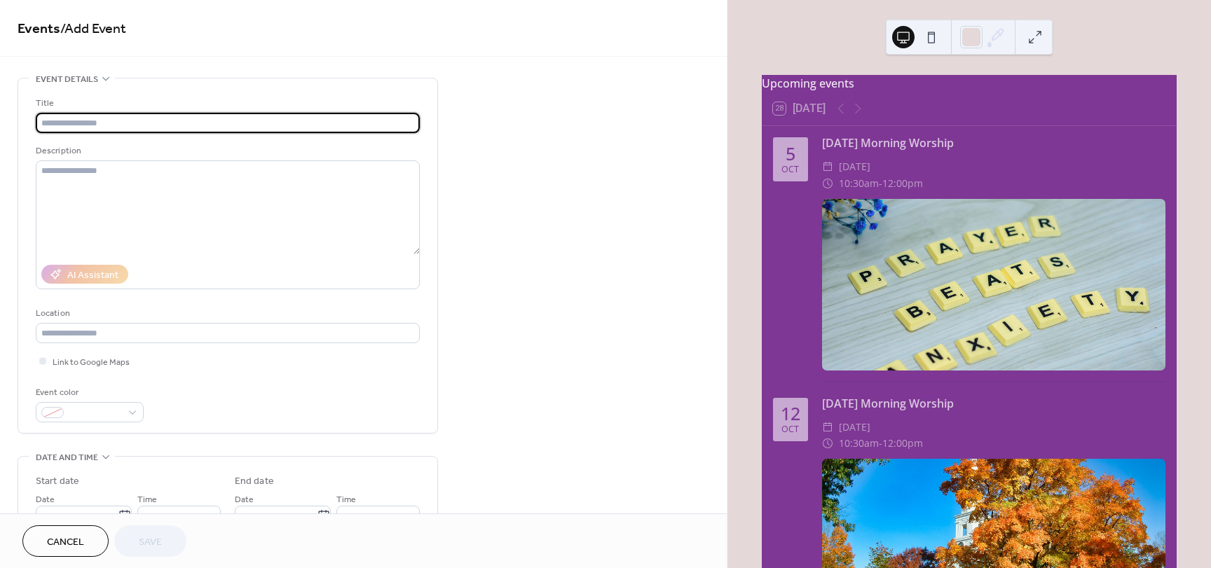
click at [50, 550] on span "Cancel" at bounding box center [65, 542] width 37 height 15
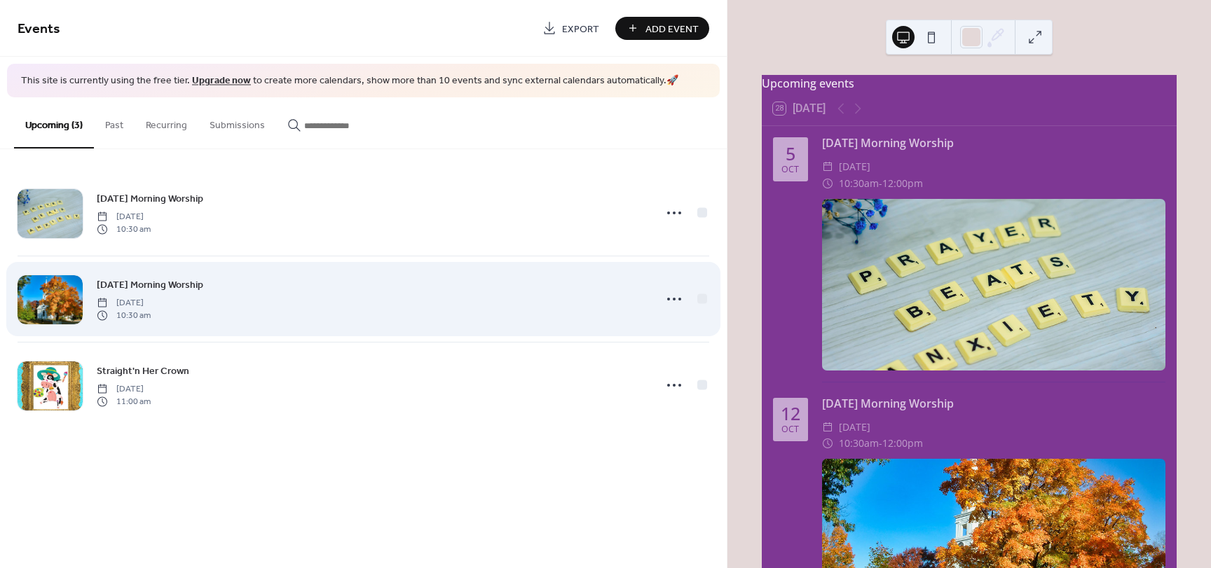
click at [151, 296] on span "Sunday, October 12, 2025" at bounding box center [124, 302] width 54 height 13
click at [668, 297] on icon at bounding box center [674, 299] width 22 height 22
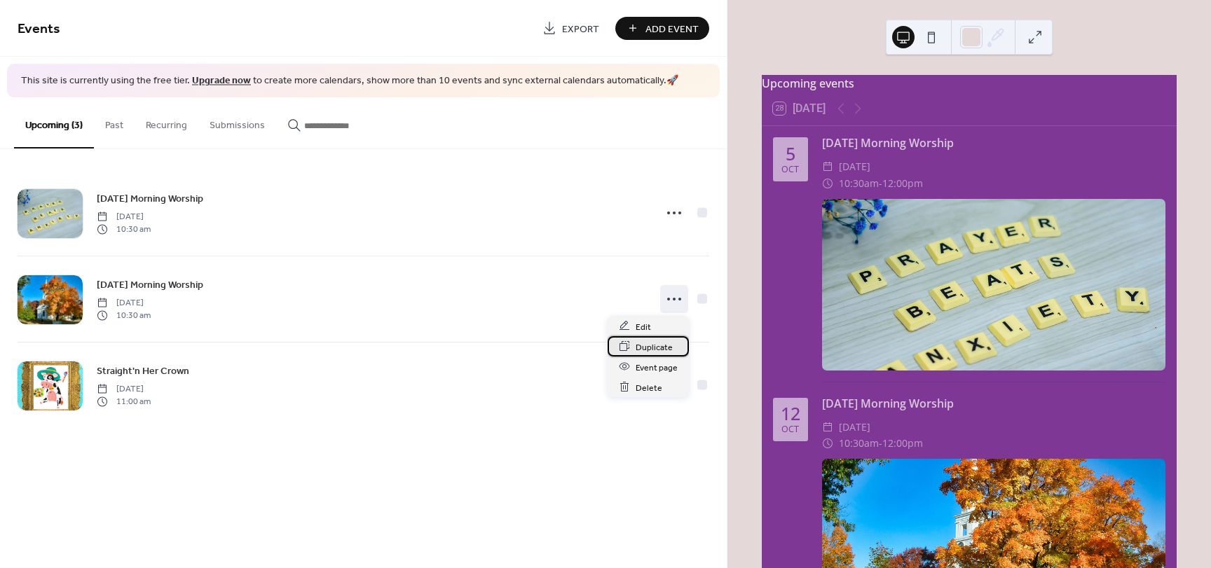
click at [655, 350] on span "Duplicate" at bounding box center [654, 347] width 37 height 15
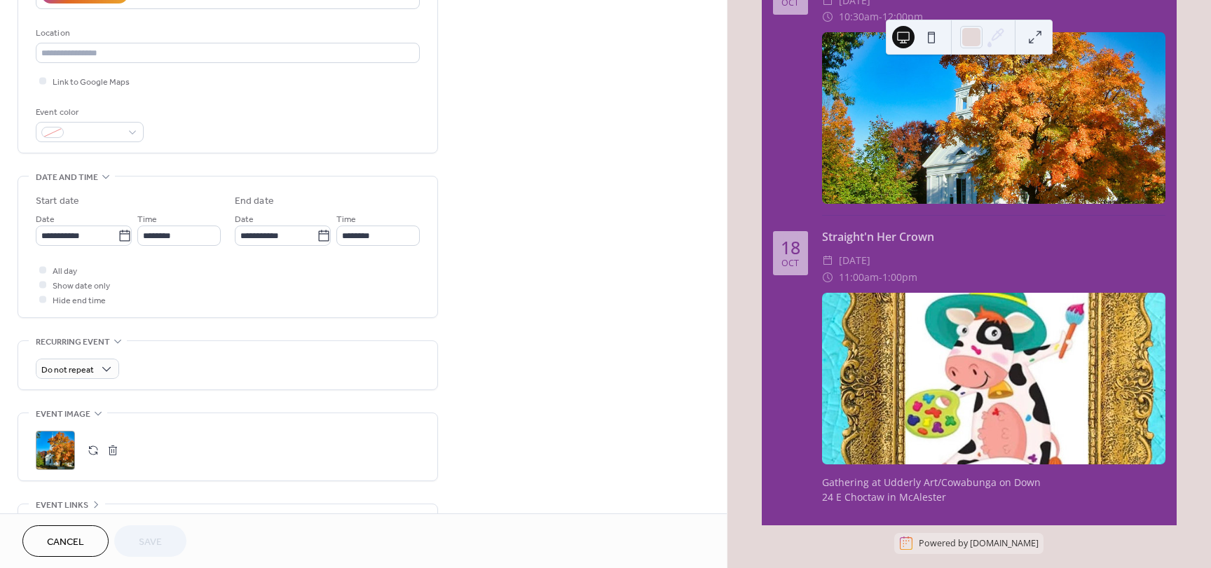
scroll to position [441, 0]
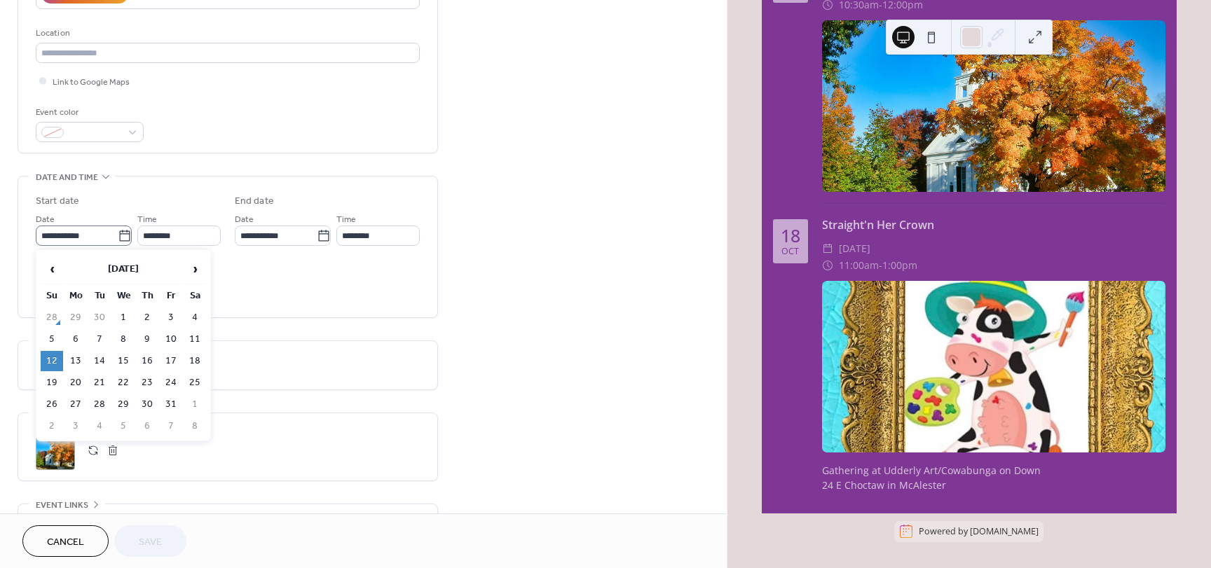
click at [120, 240] on icon at bounding box center [125, 236] width 14 height 14
click at [118, 240] on input "**********" at bounding box center [77, 236] width 82 height 20
click at [50, 383] on td "19" at bounding box center [52, 383] width 22 height 20
type input "**********"
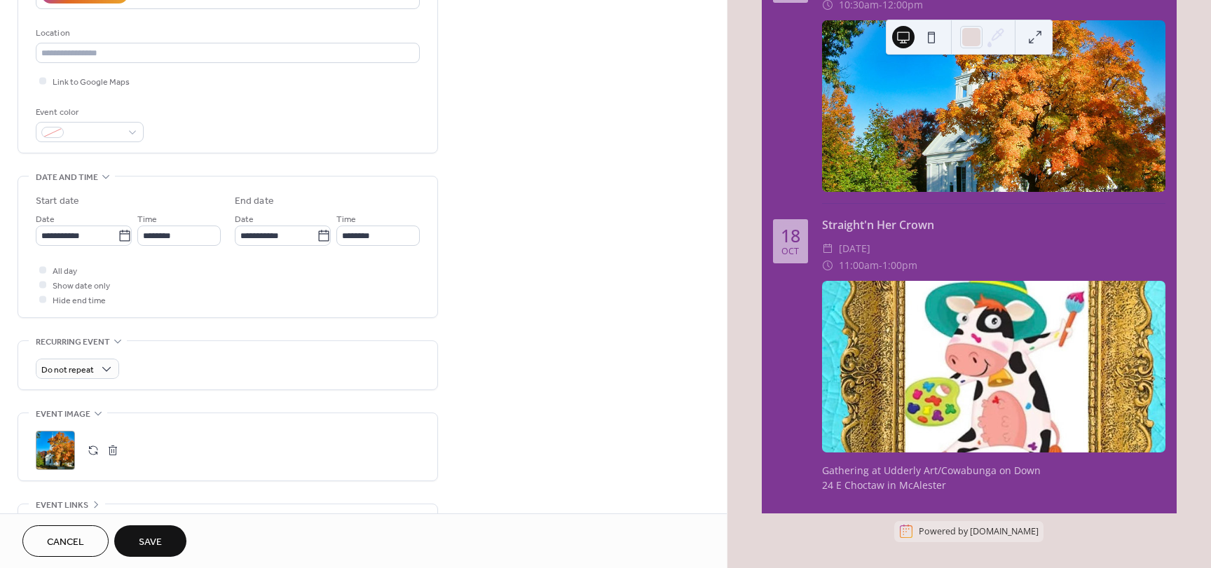
click at [109, 454] on button "button" at bounding box center [113, 451] width 20 height 20
click at [61, 453] on icon at bounding box center [56, 451] width 20 height 20
click at [149, 542] on span "Save" at bounding box center [150, 542] width 23 height 15
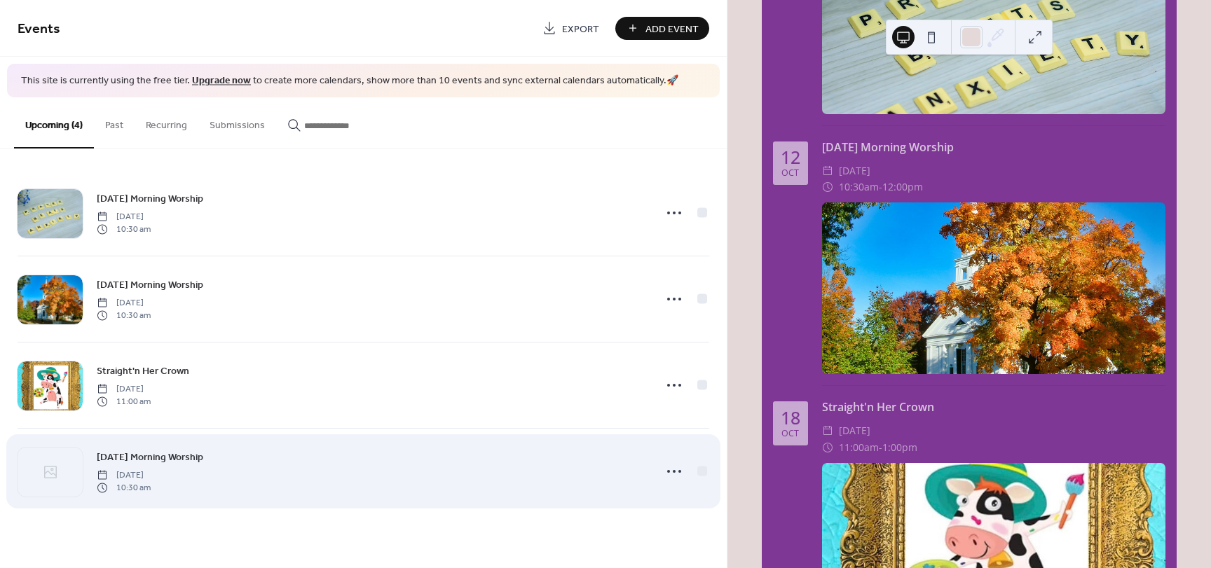
scroll to position [243, 0]
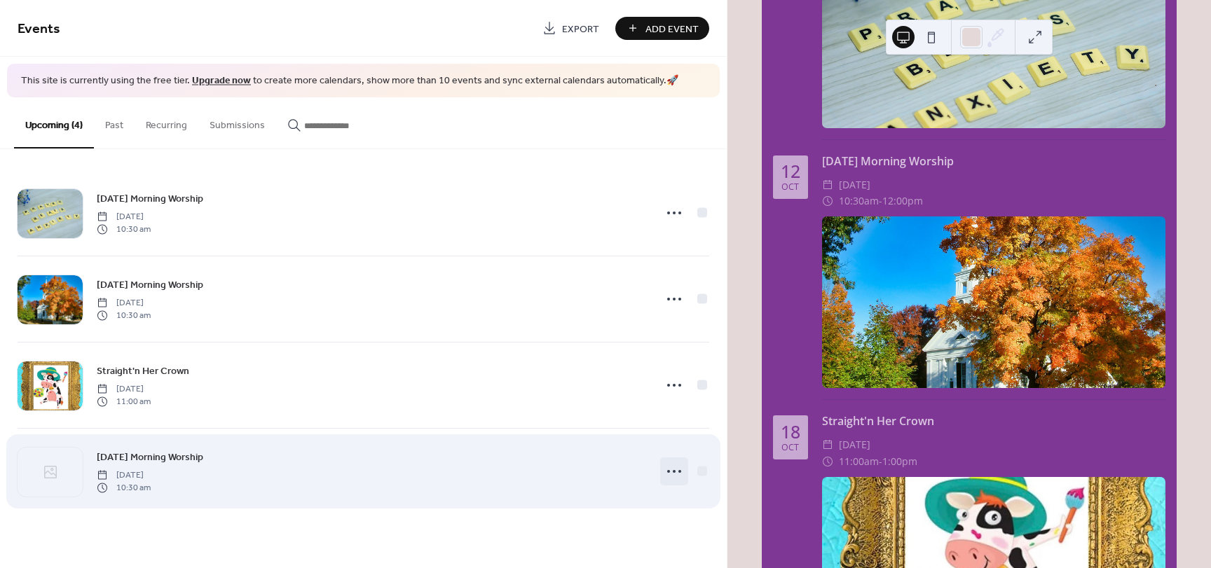
click at [668, 472] on icon at bounding box center [674, 471] width 22 height 22
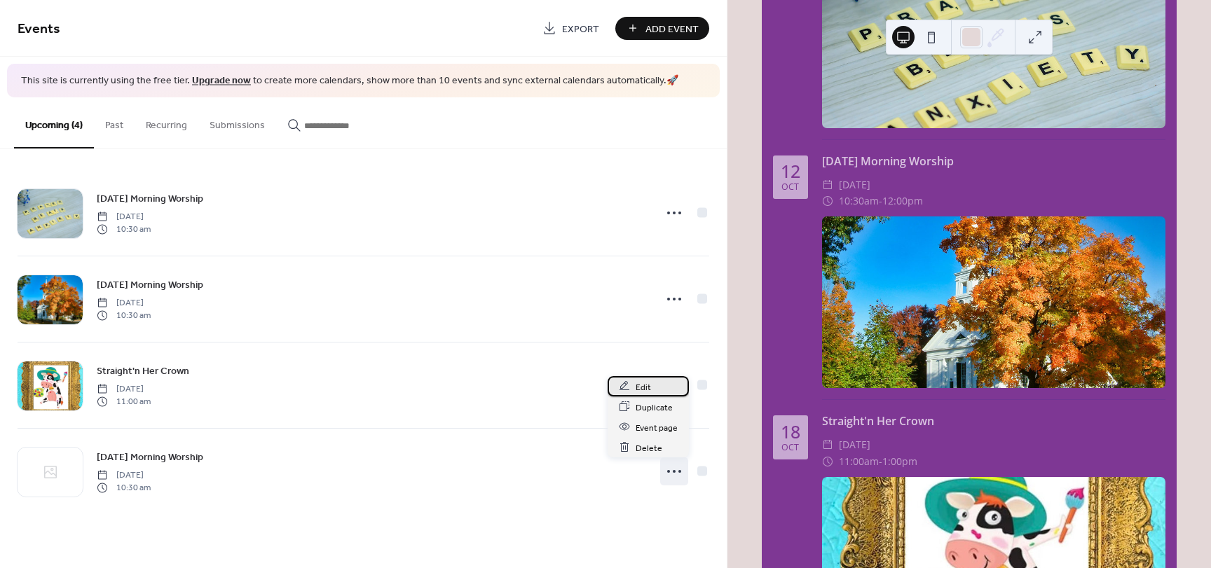
click at [641, 392] on span "Edit" at bounding box center [643, 387] width 15 height 15
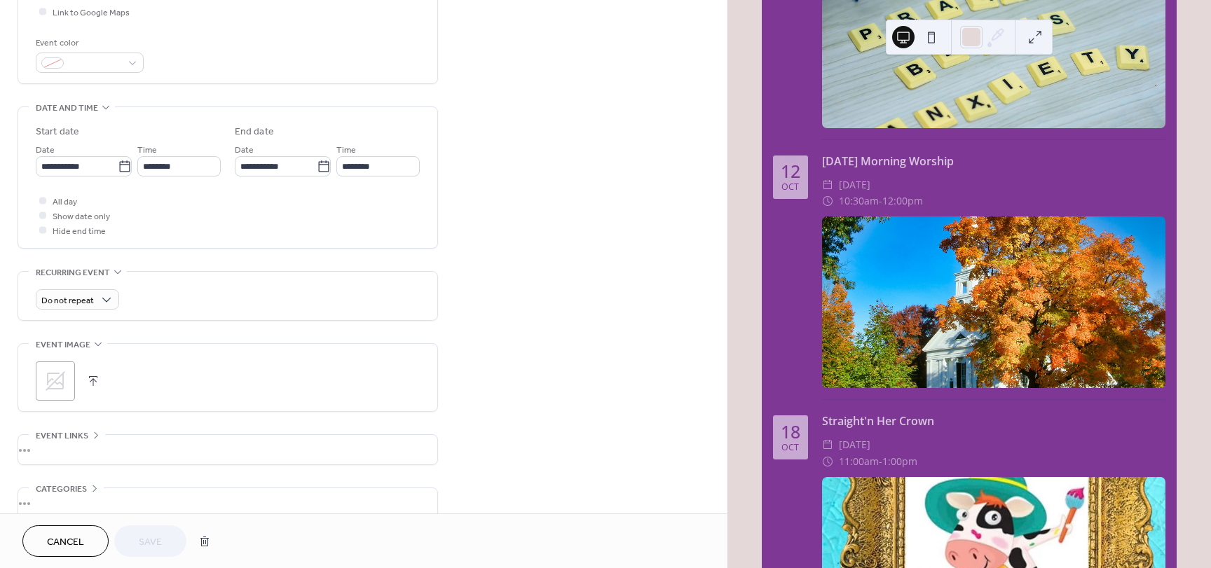
scroll to position [350, 0]
click at [62, 393] on div ";" at bounding box center [55, 380] width 39 height 39
click at [168, 532] on button "Save" at bounding box center [150, 542] width 72 height 32
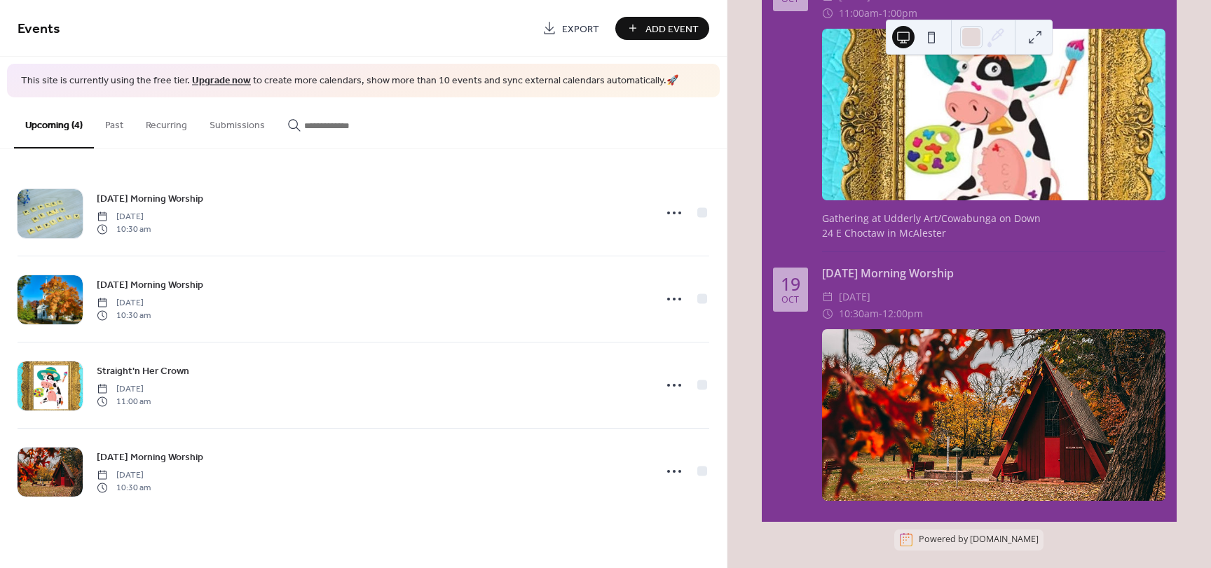
scroll to position [699, 0]
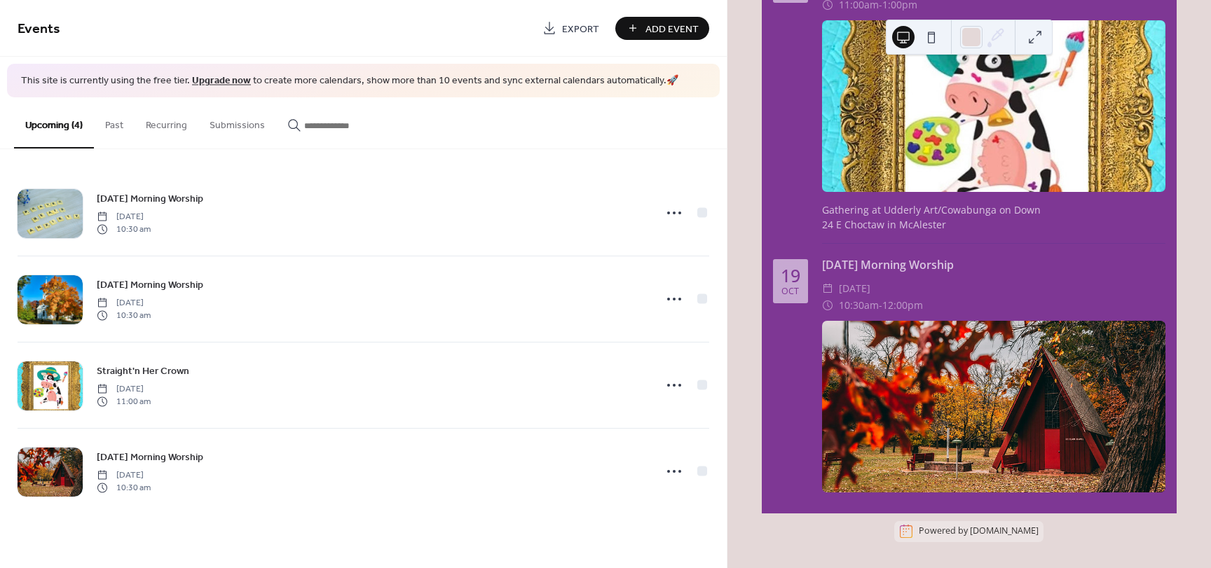
click at [639, 29] on button "Add Event" at bounding box center [662, 28] width 94 height 23
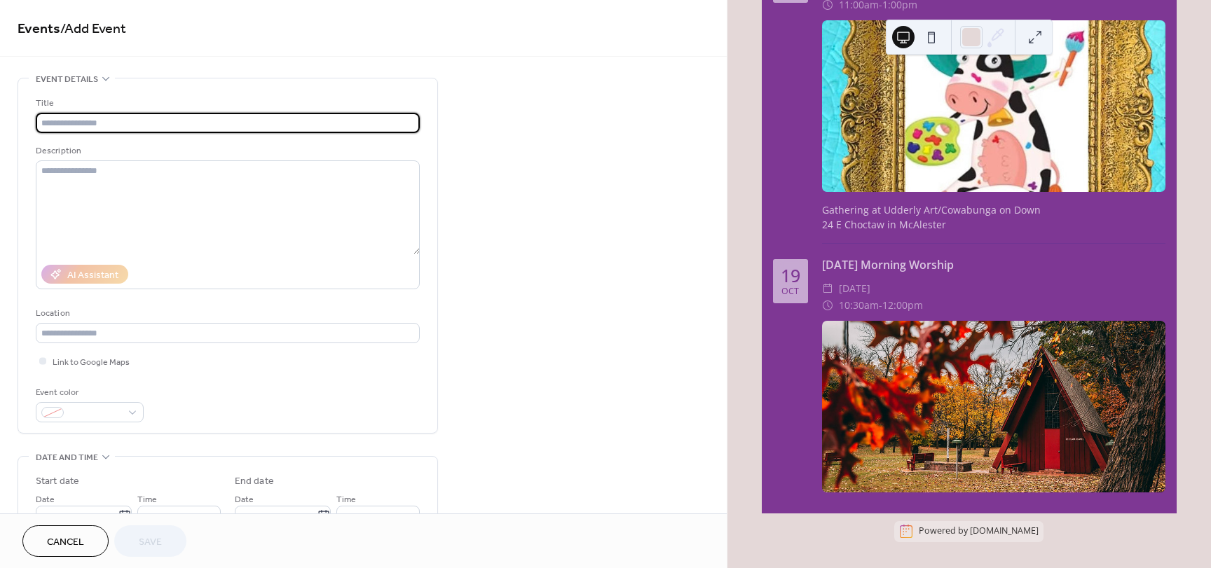
click at [71, 538] on span "Cancel" at bounding box center [65, 542] width 37 height 15
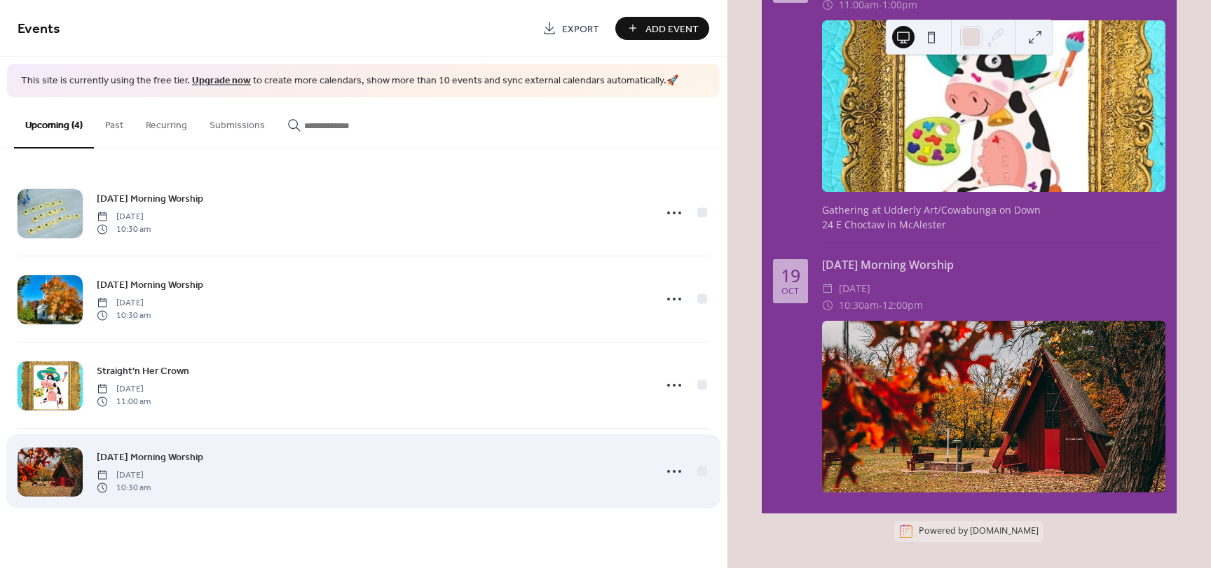
click at [151, 472] on span "Sunday, October 19, 2025" at bounding box center [124, 475] width 54 height 13
click at [668, 475] on icon at bounding box center [674, 471] width 22 height 22
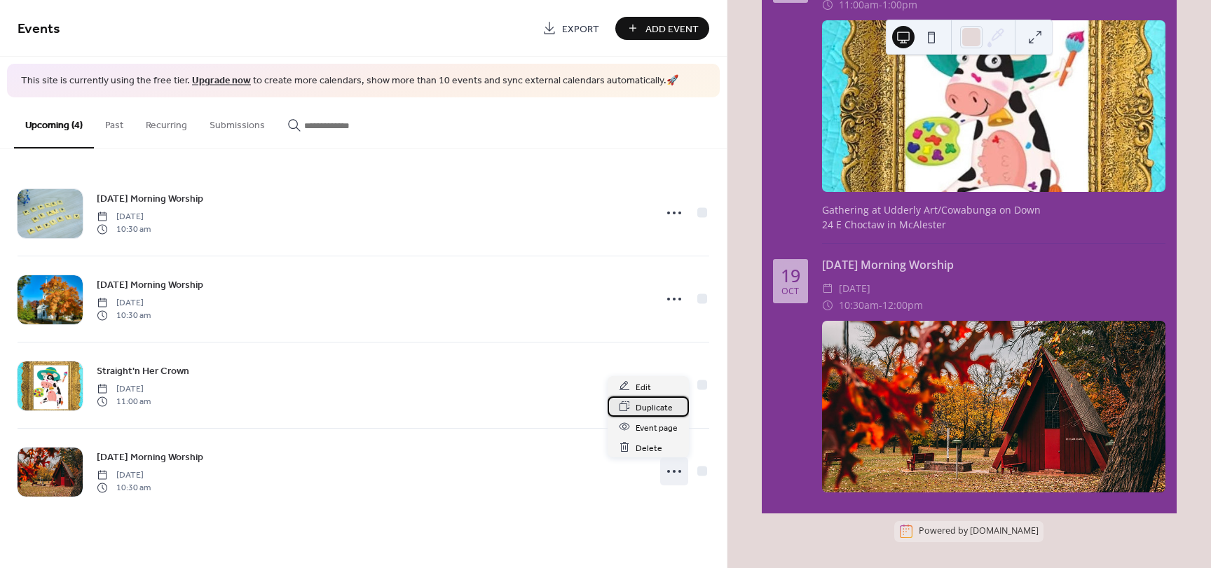
click at [650, 404] on span "Duplicate" at bounding box center [654, 407] width 37 height 15
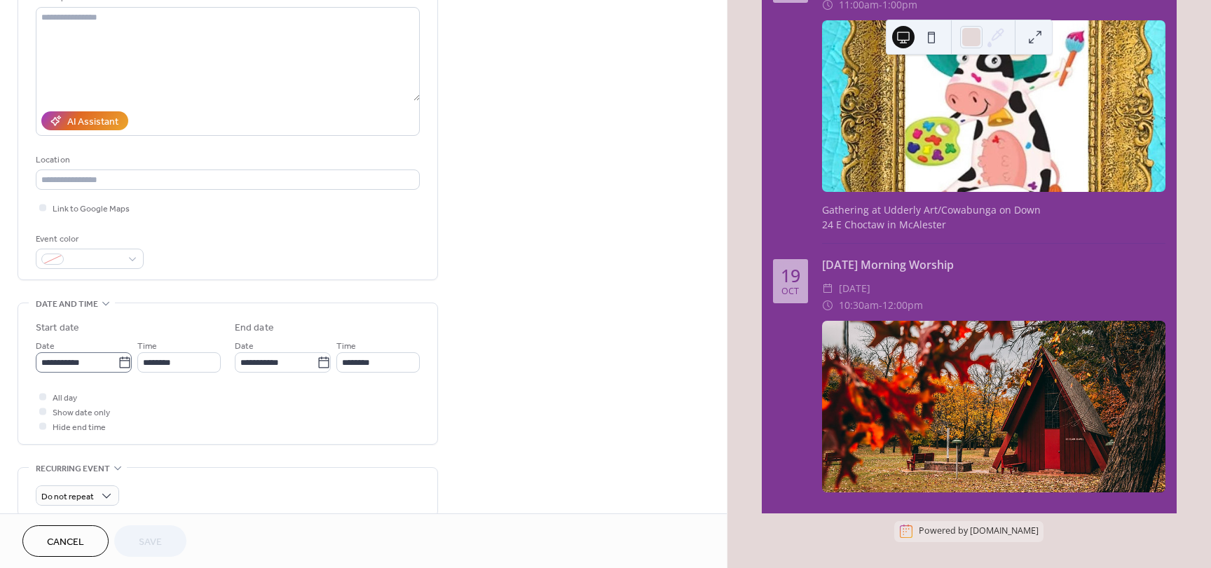
scroll to position [210, 0]
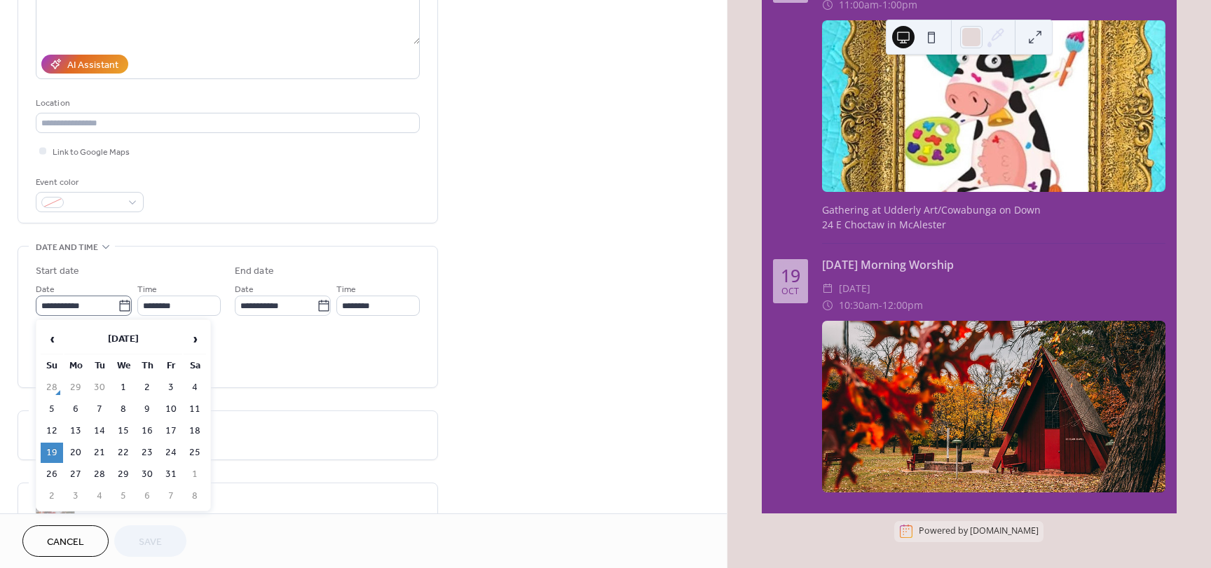
click at [121, 308] on icon at bounding box center [125, 306] width 14 height 14
click at [118, 308] on input "**********" at bounding box center [77, 306] width 82 height 20
click at [50, 471] on td "26" at bounding box center [52, 475] width 22 height 20
type input "**********"
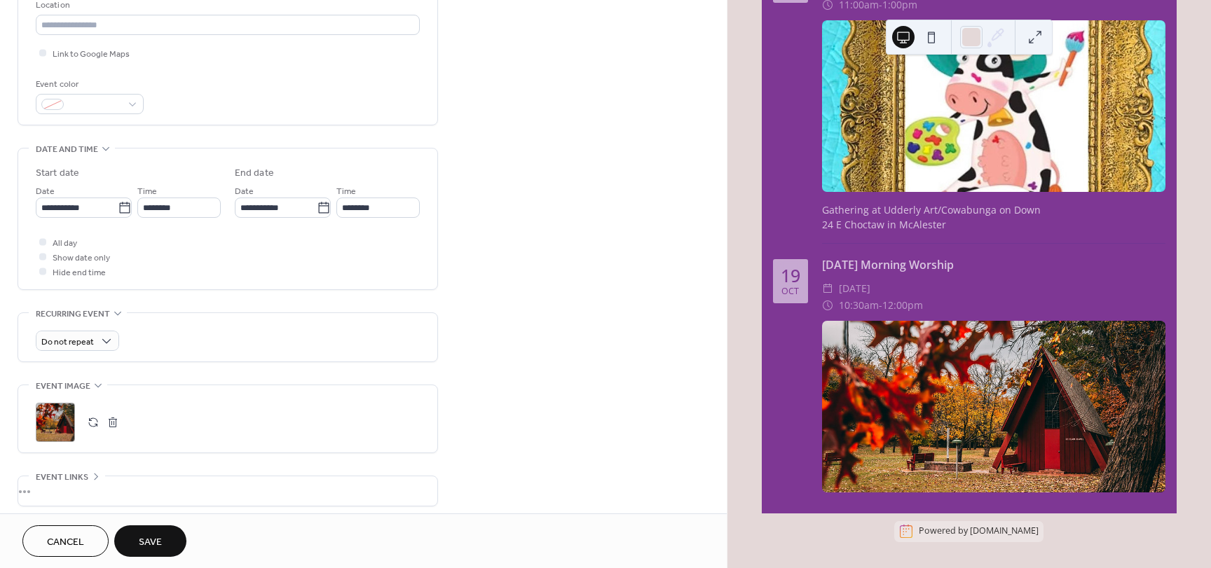
scroll to position [350, 0]
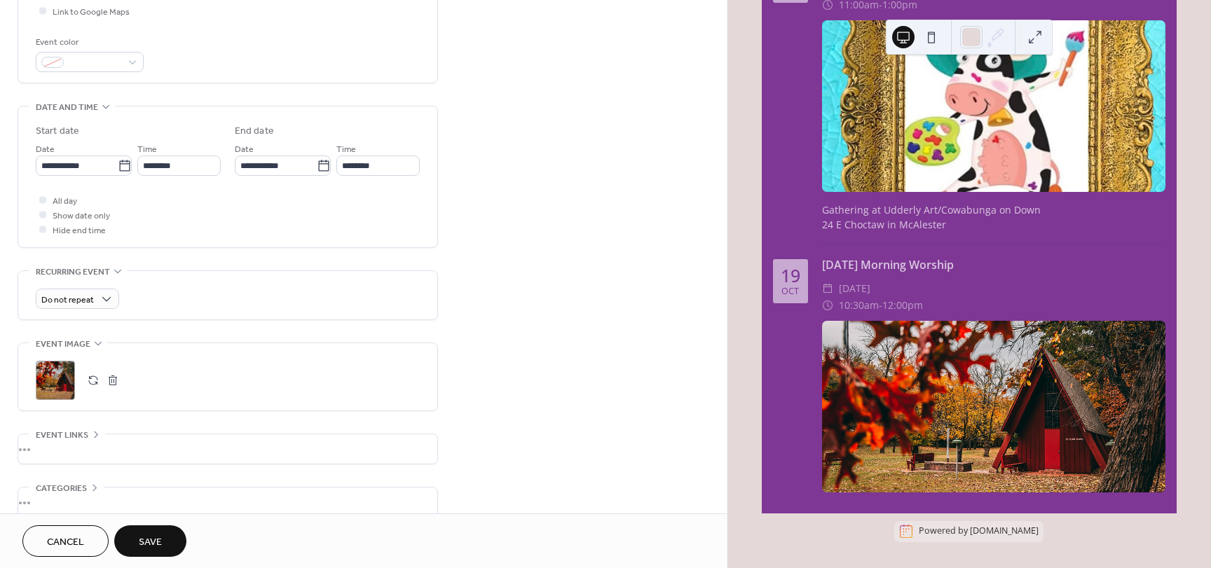
click at [95, 381] on button "button" at bounding box center [93, 381] width 20 height 20
click at [153, 541] on span "Save" at bounding box center [150, 542] width 23 height 15
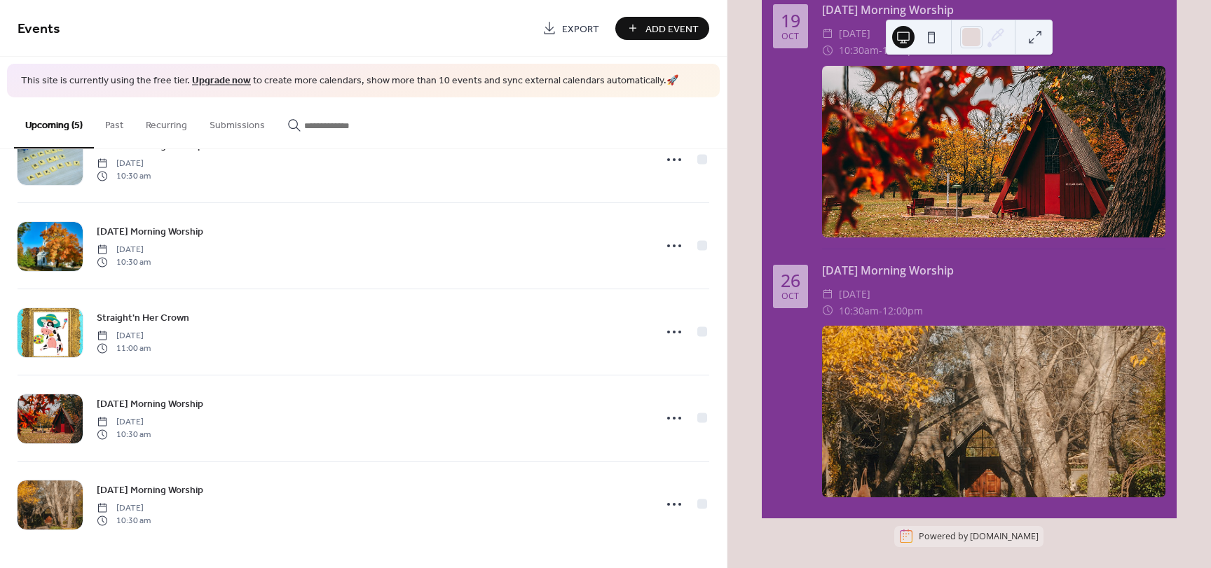
scroll to position [957, 0]
